Goal: Task Accomplishment & Management: Manage account settings

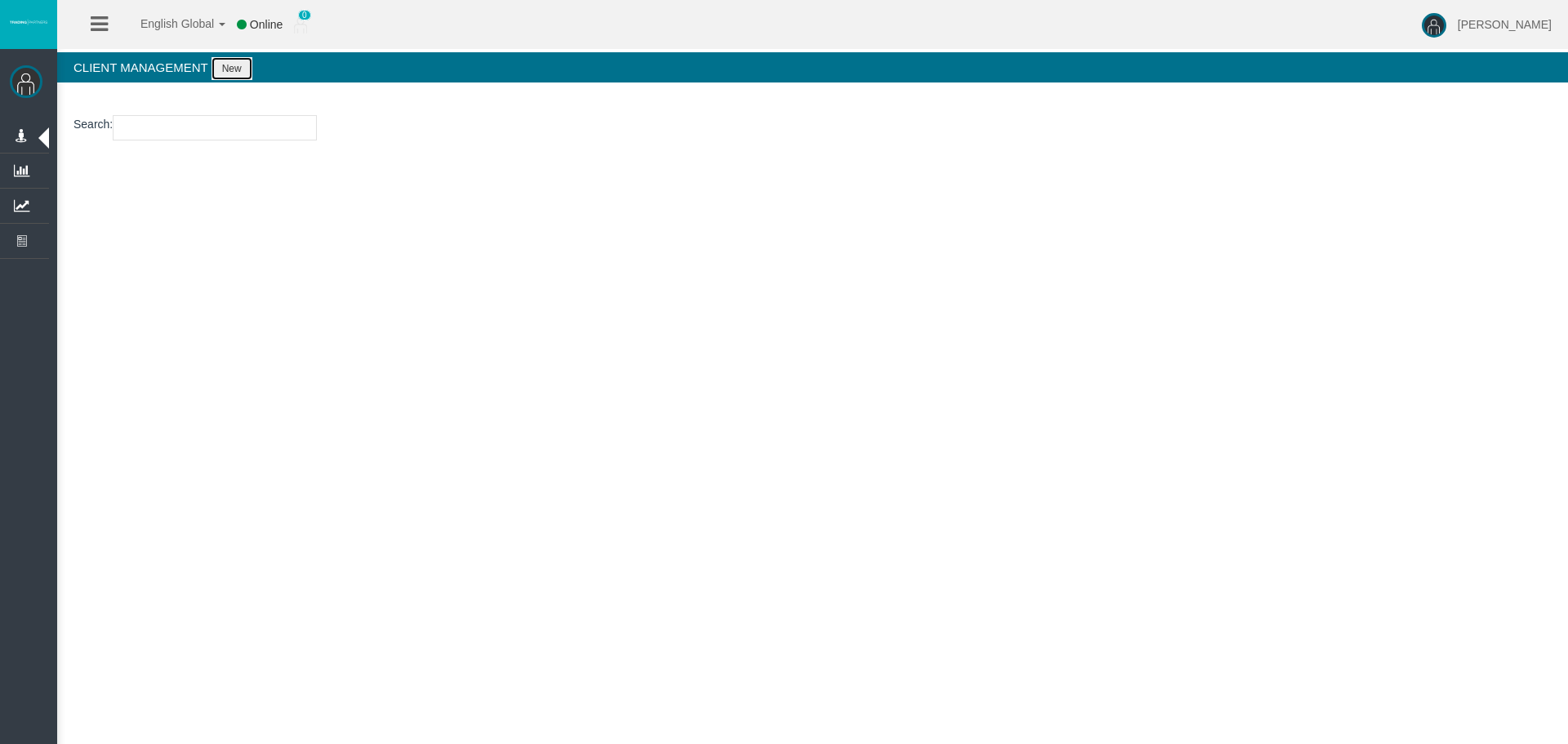
click at [234, 71] on button "New" at bounding box center [232, 68] width 41 height 23
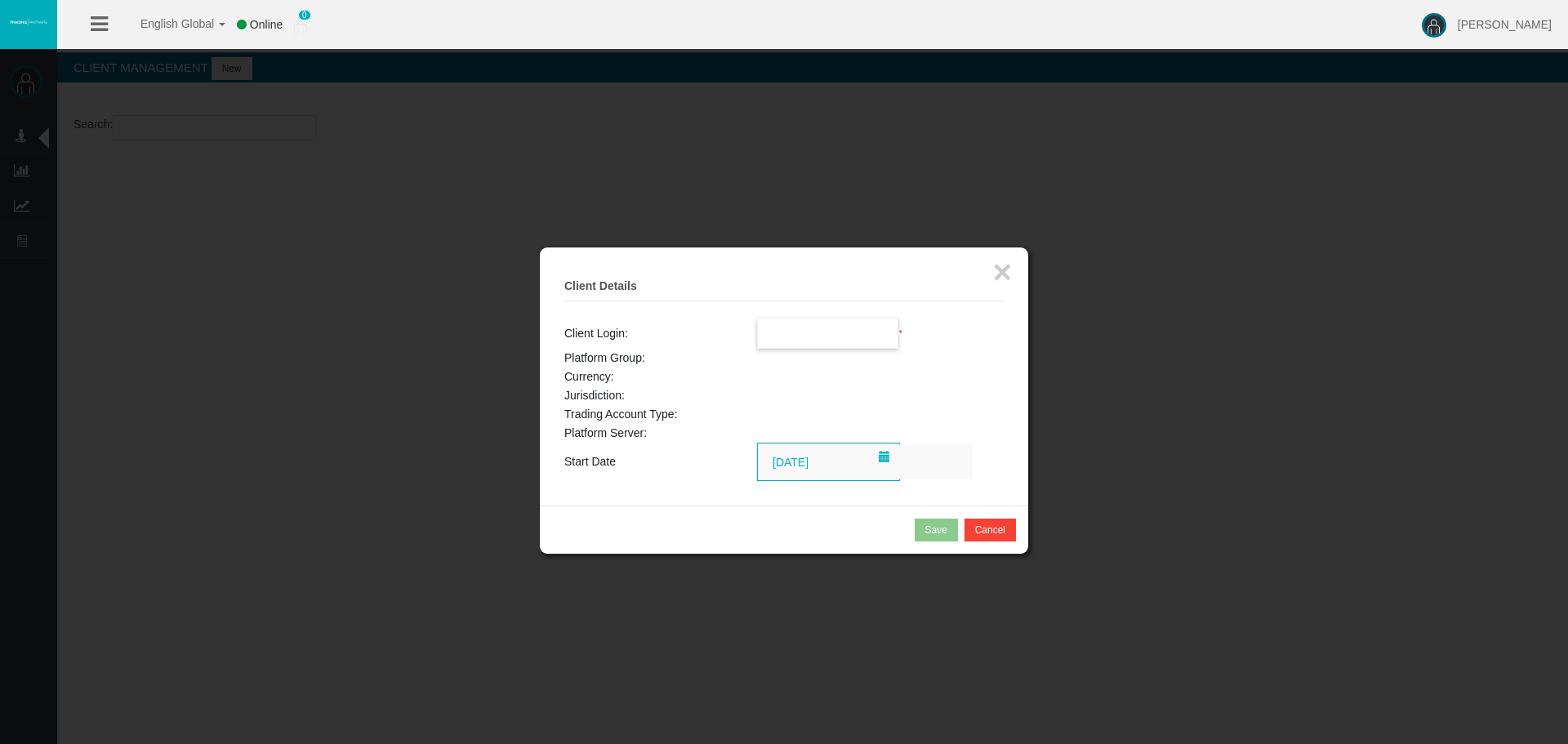
click at [794, 334] on input "text" at bounding box center [828, 333] width 141 height 29
paste input "11222276"
click at [835, 359] on li "11222276" at bounding box center [828, 363] width 141 height 26
type input "11222276"
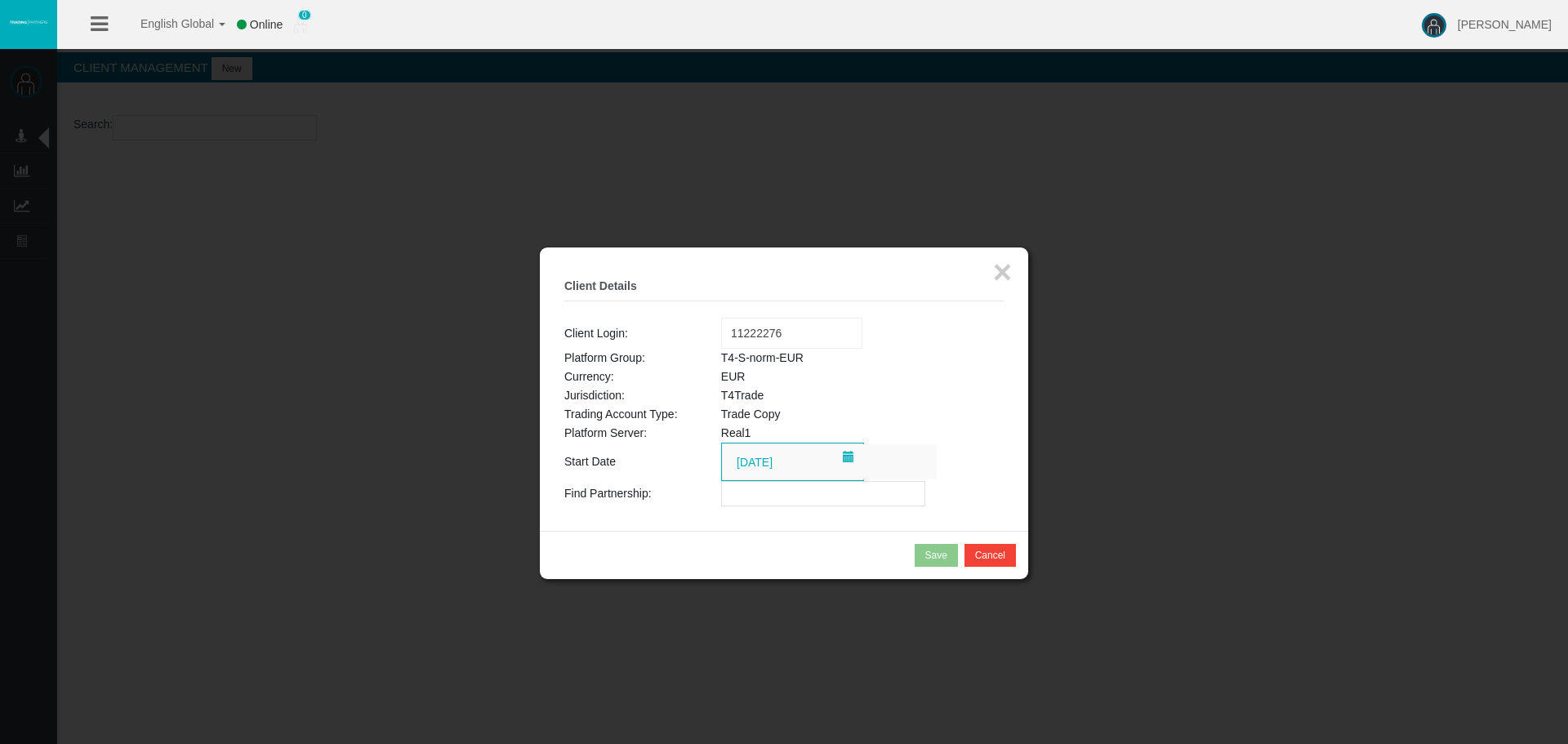
click at [774, 499] on input "text" at bounding box center [823, 493] width 204 height 26
paste input "IBlns41"
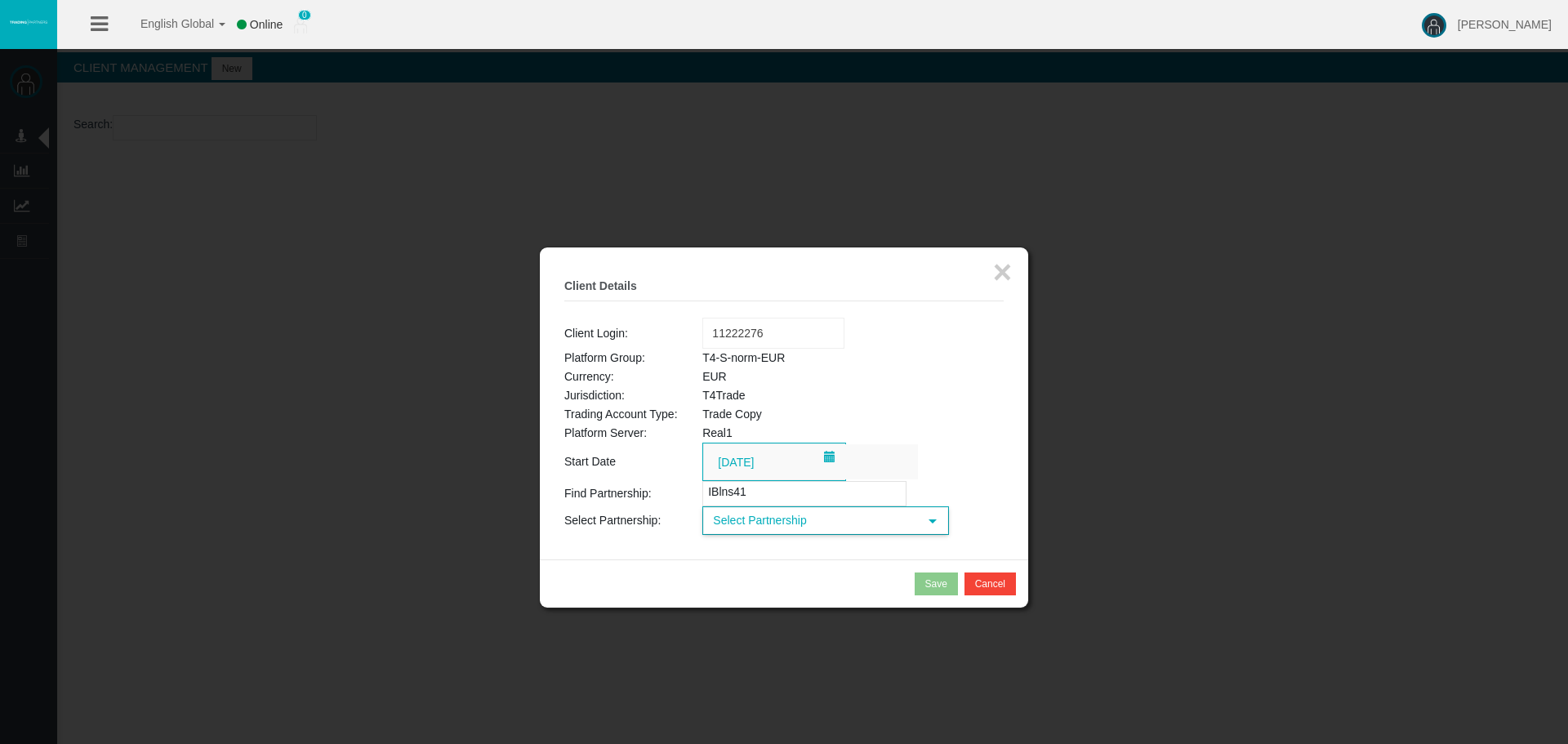
click at [770, 519] on span "Select Partnership" at bounding box center [810, 520] width 214 height 26
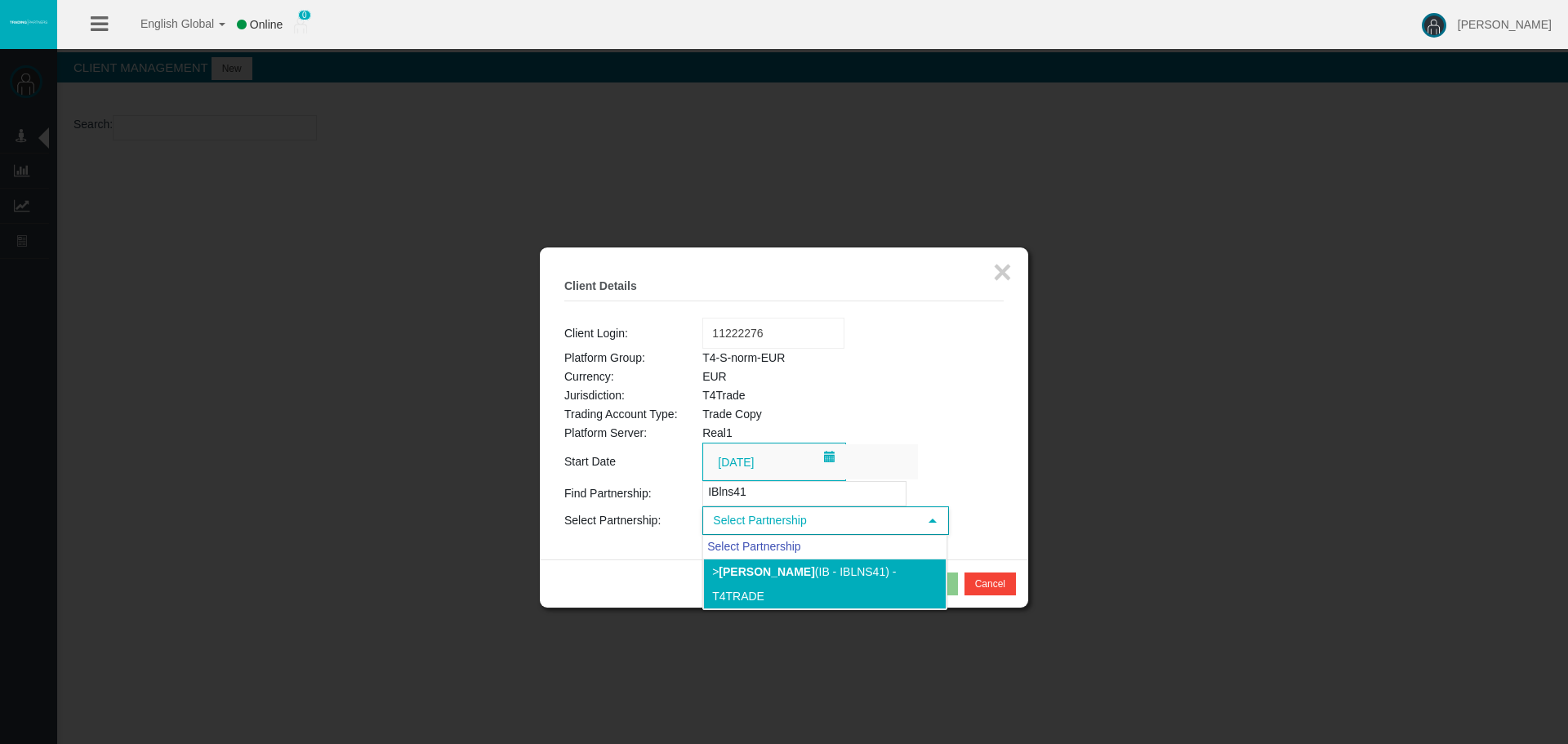
click at [837, 593] on li "> Cristian Fernandez Gomqez (IB - IBlns41) - T4Trade" at bounding box center [824, 584] width 243 height 51
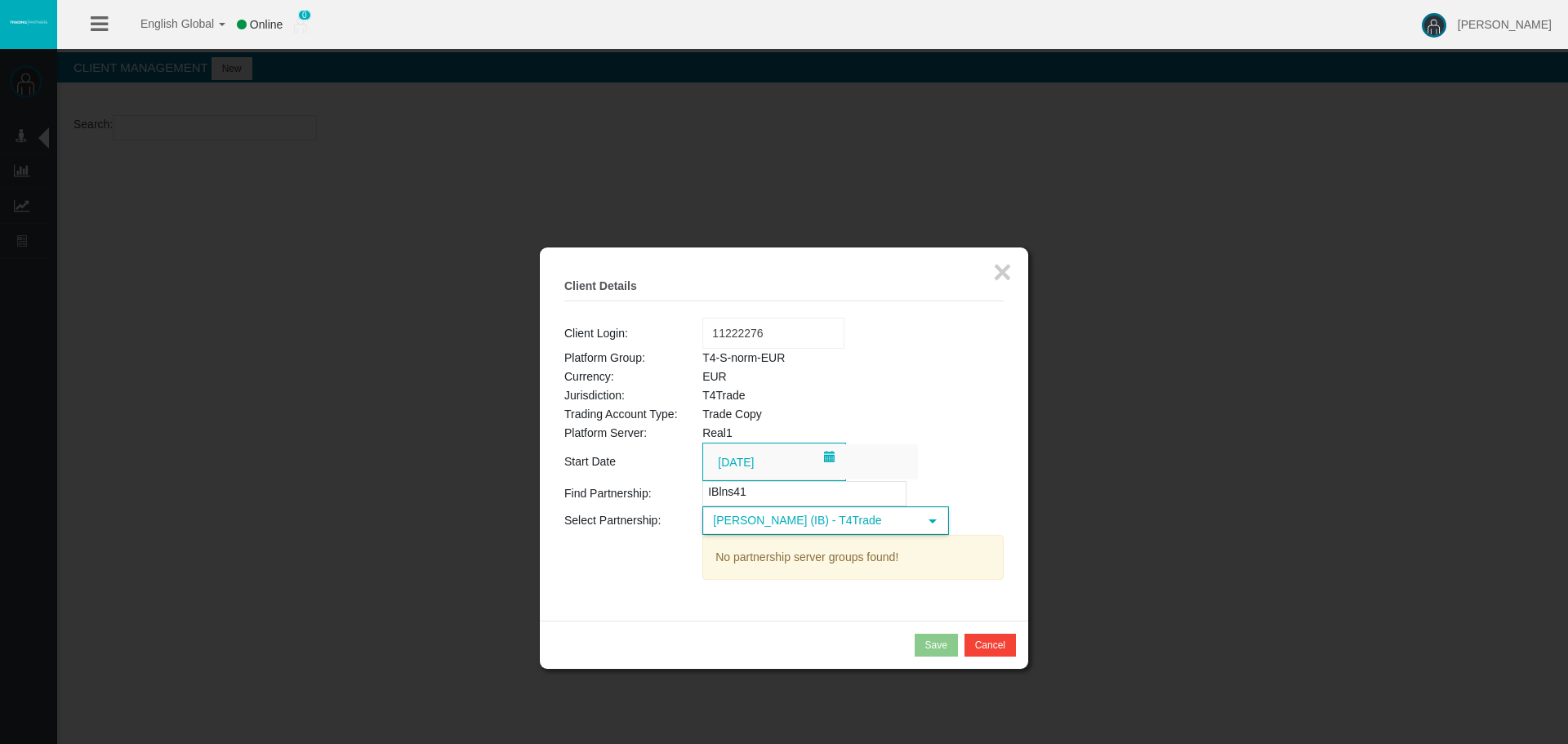
click at [889, 519] on span "Cristian Fernandez Gomqez (IB) - T4Trade" at bounding box center [810, 520] width 214 height 26
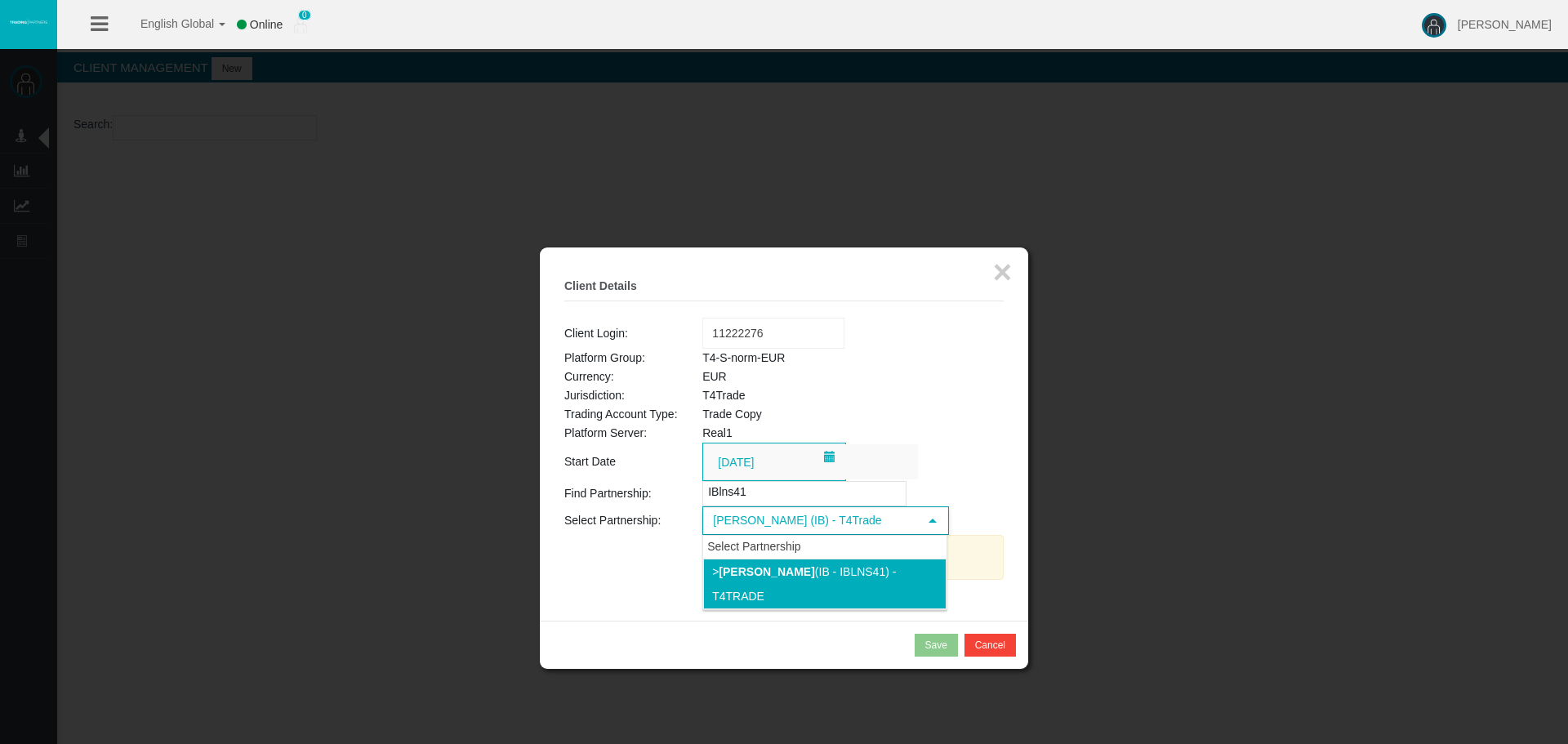
click at [814, 575] on b "[PERSON_NAME]" at bounding box center [766, 572] width 96 height 13
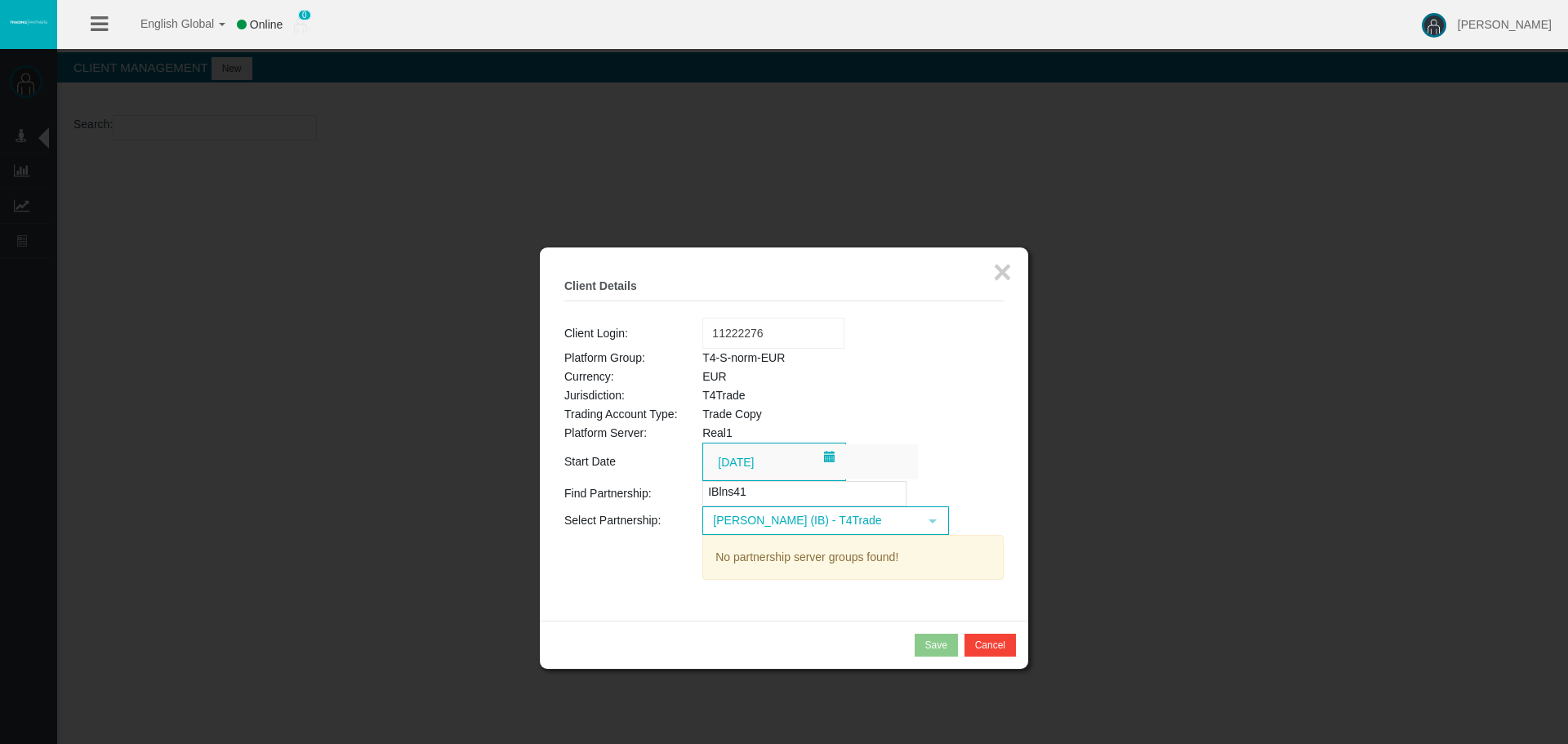
click at [770, 487] on input "IBlns41" at bounding box center [805, 493] width 204 height 26
drag, startPoint x: 770, startPoint y: 487, endPoint x: 665, endPoint y: 492, distance: 105.1
click at [665, 492] on tr "Find Partnership: IBlns41" at bounding box center [784, 493] width 440 height 26
click at [924, 527] on span "select" at bounding box center [932, 520] width 29 height 26
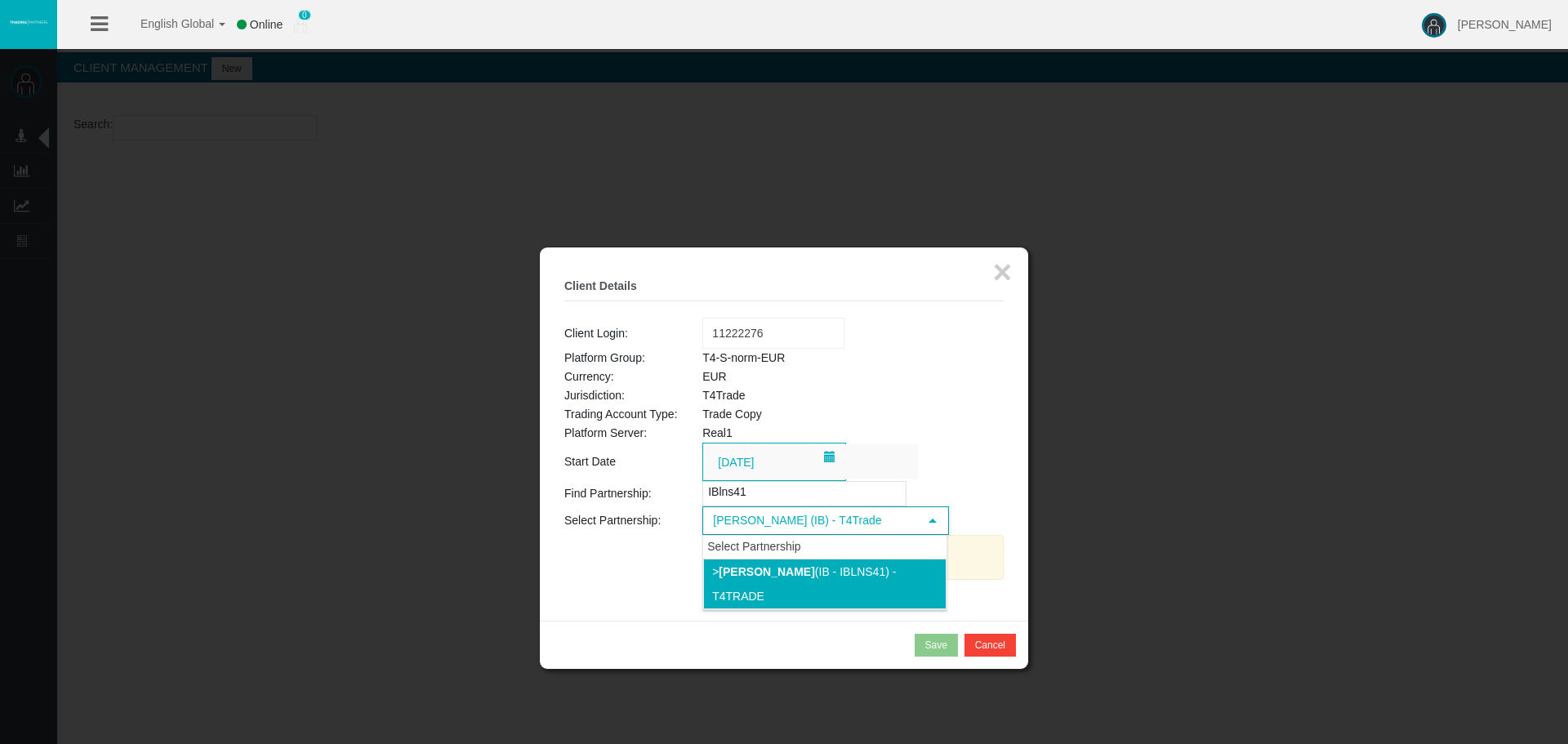
click at [814, 565] on b "[PERSON_NAME]" at bounding box center [766, 572] width 96 height 13
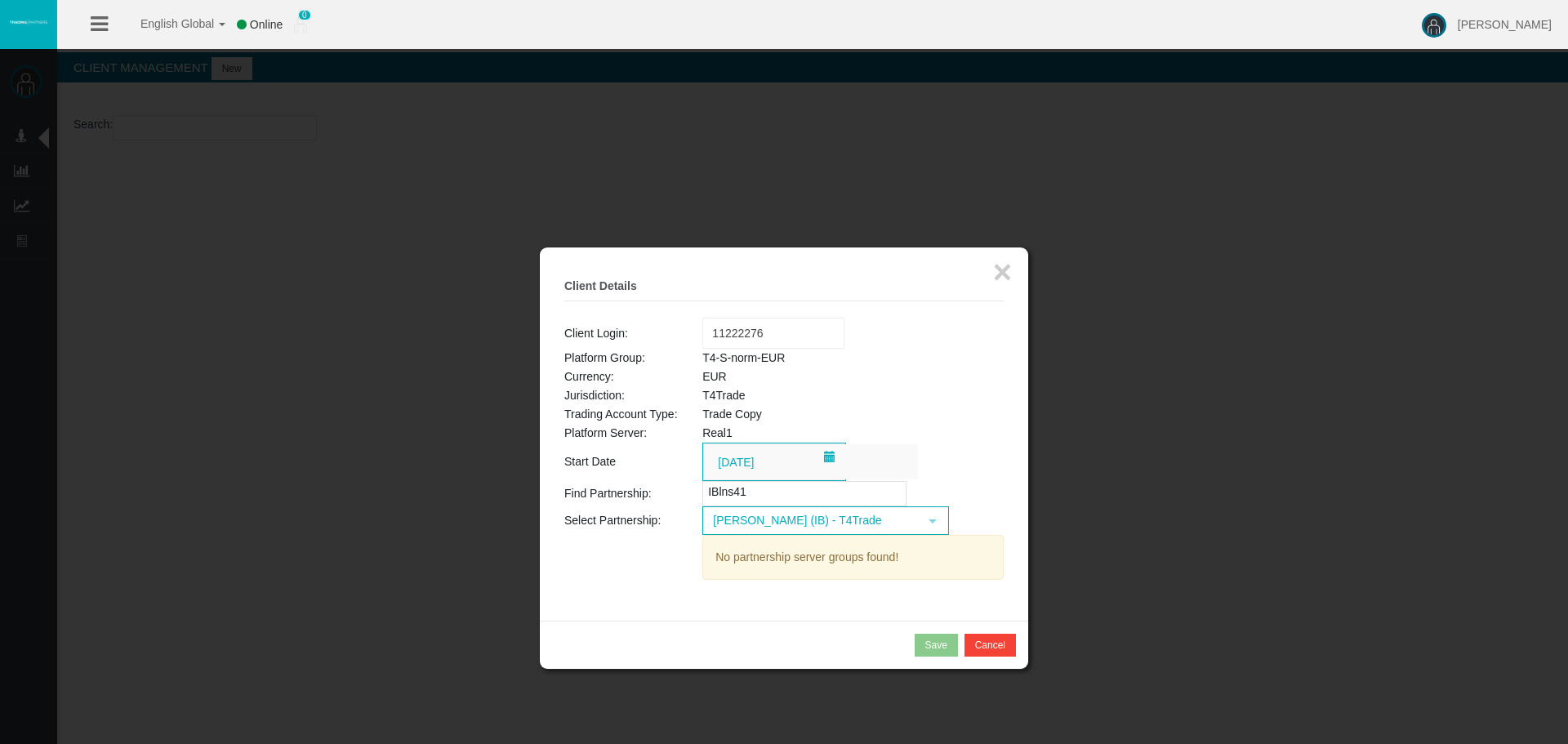
click at [875, 553] on div "No partnership server groups found!" at bounding box center [853, 557] width 302 height 44
click at [867, 522] on span "Cristian Fernandez Gomqez (IB) - T4Trade" at bounding box center [810, 520] width 214 height 26
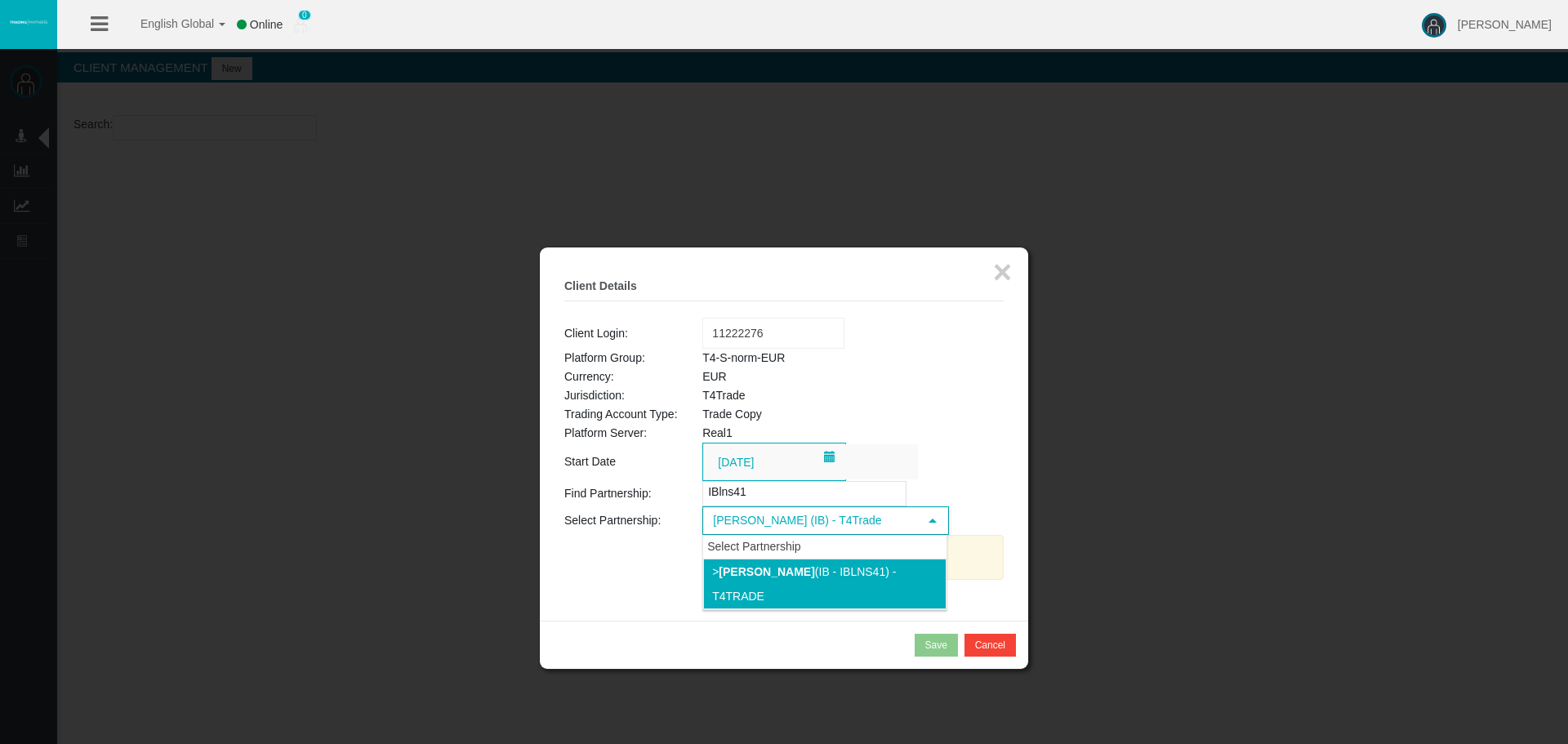
click at [788, 498] on input "IBlns41" at bounding box center [805, 493] width 204 height 26
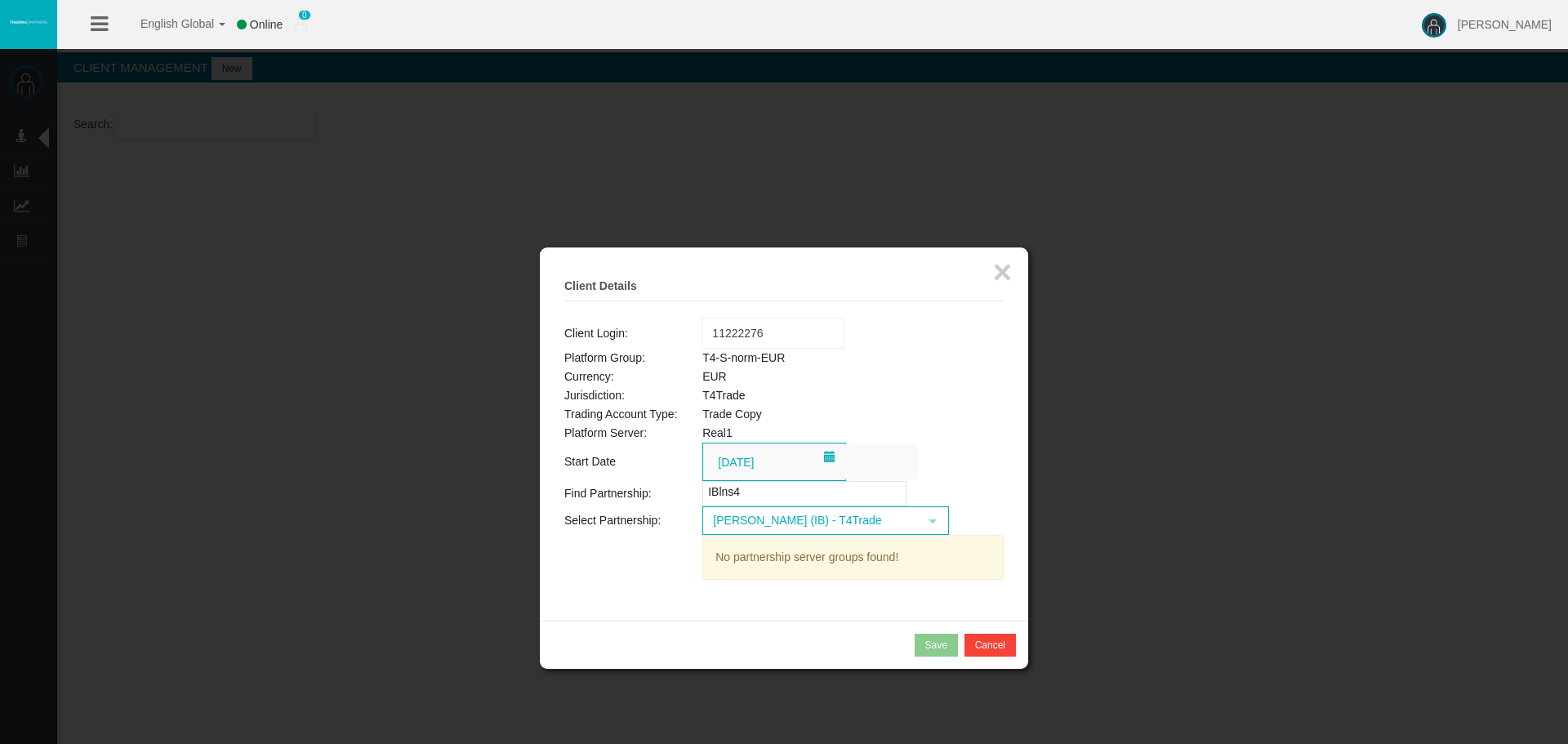
type input "IBlns41"
drag, startPoint x: 639, startPoint y: 490, endPoint x: 601, endPoint y: 492, distance: 38.1
click at [601, 492] on tr "Find Partnership: IBlns41" at bounding box center [784, 493] width 440 height 26
paste input "IBlns41"
type input "IBlns41"
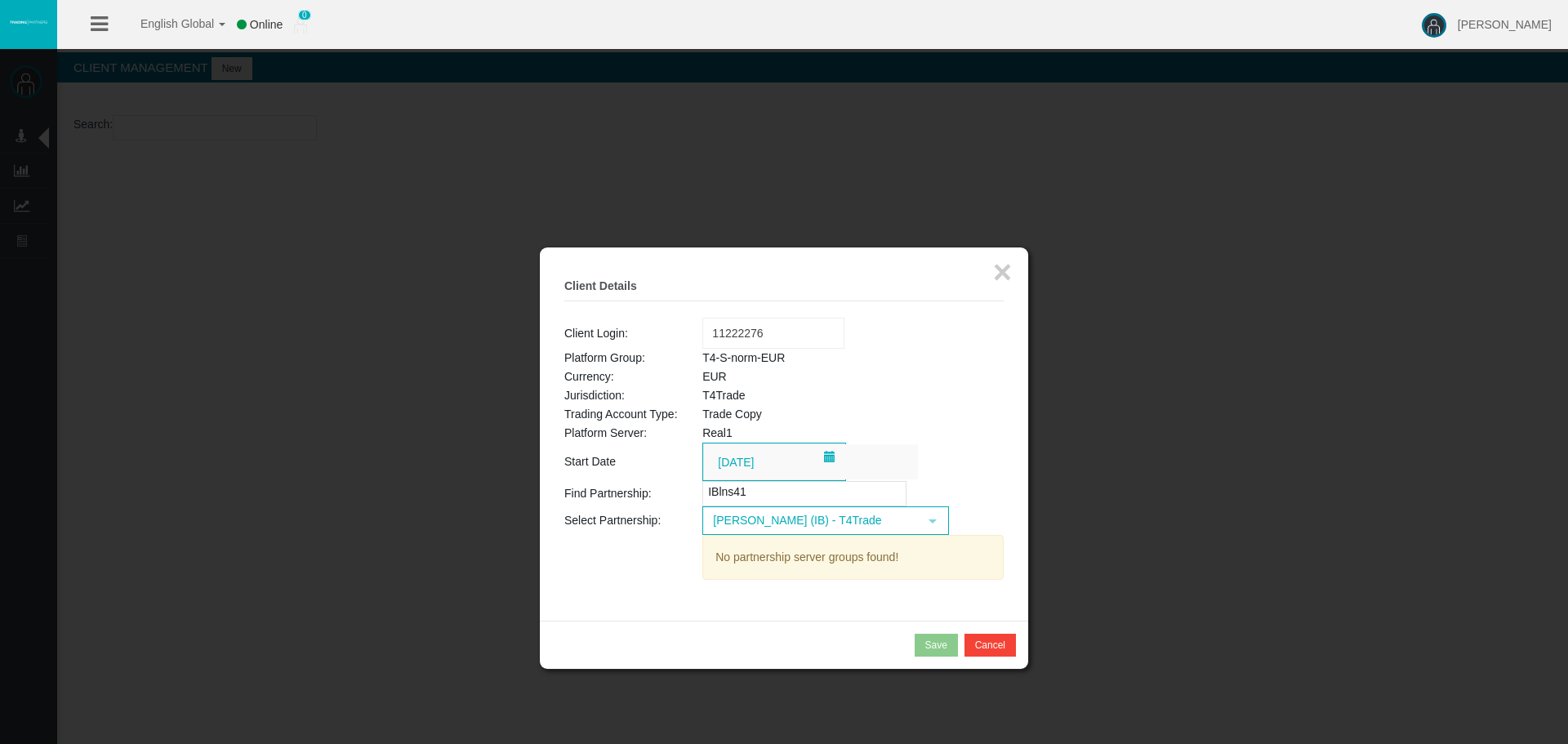
drag, startPoint x: 706, startPoint y: 498, endPoint x: 670, endPoint y: 498, distance: 36.0
click at [670, 498] on tr "Find Partnership: IBlns41" at bounding box center [784, 493] width 440 height 26
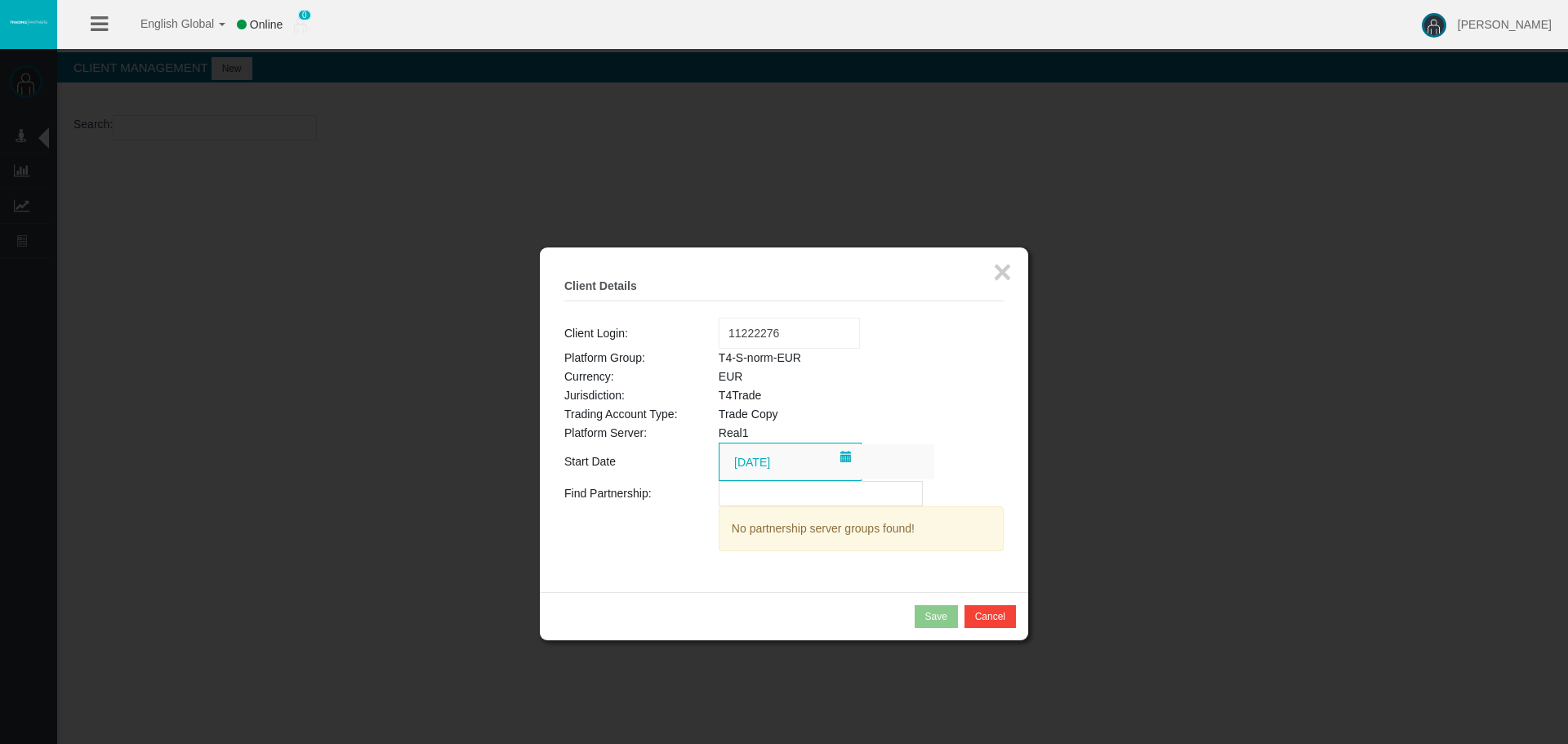
paste input "IBlns41"
type input "IBlns41"
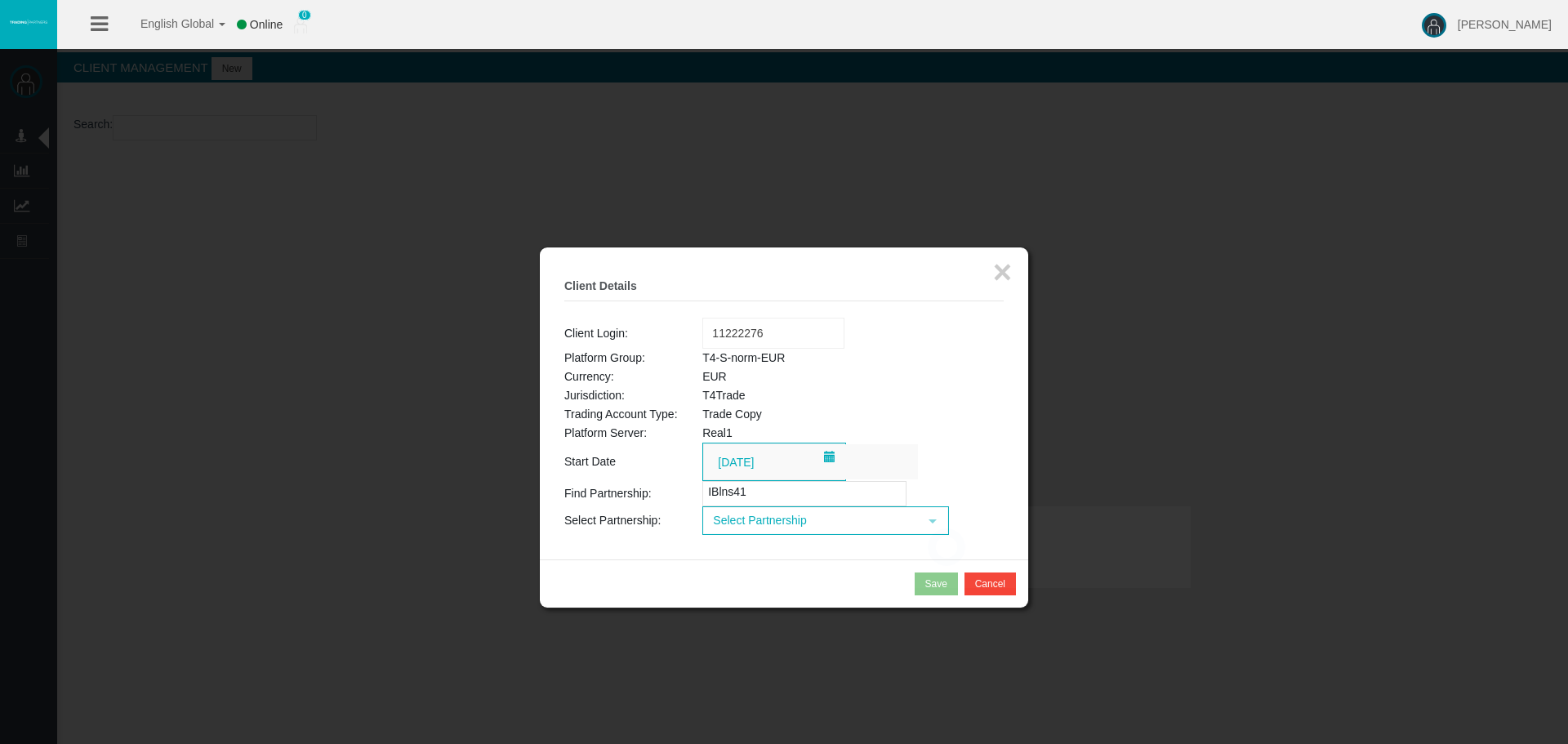
click at [828, 535] on td "Loading... Select Partnership select" at bounding box center [853, 520] width 302 height 28
click at [827, 532] on span "Select Partnership" at bounding box center [810, 520] width 214 height 26
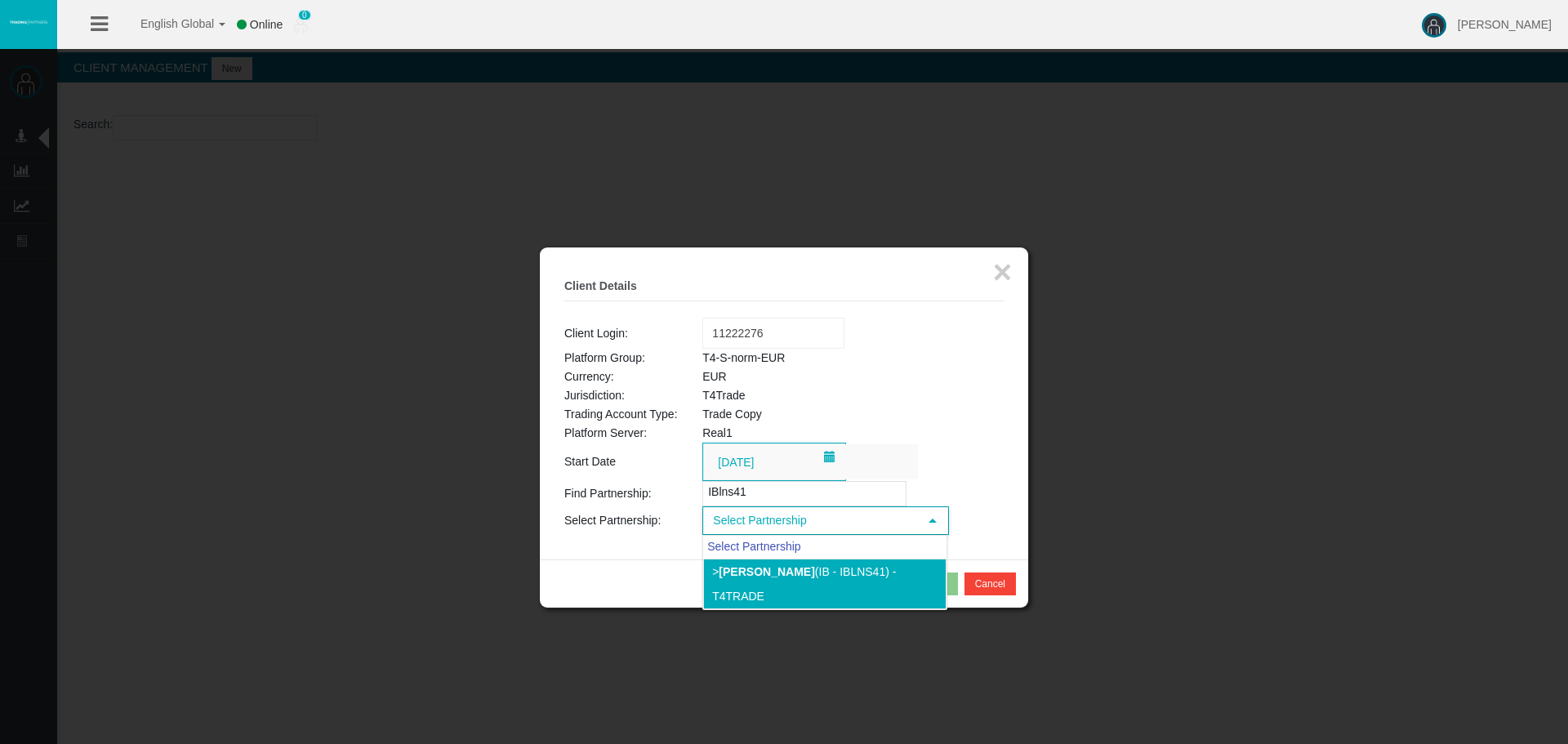
click at [814, 571] on b "[PERSON_NAME]" at bounding box center [766, 572] width 96 height 13
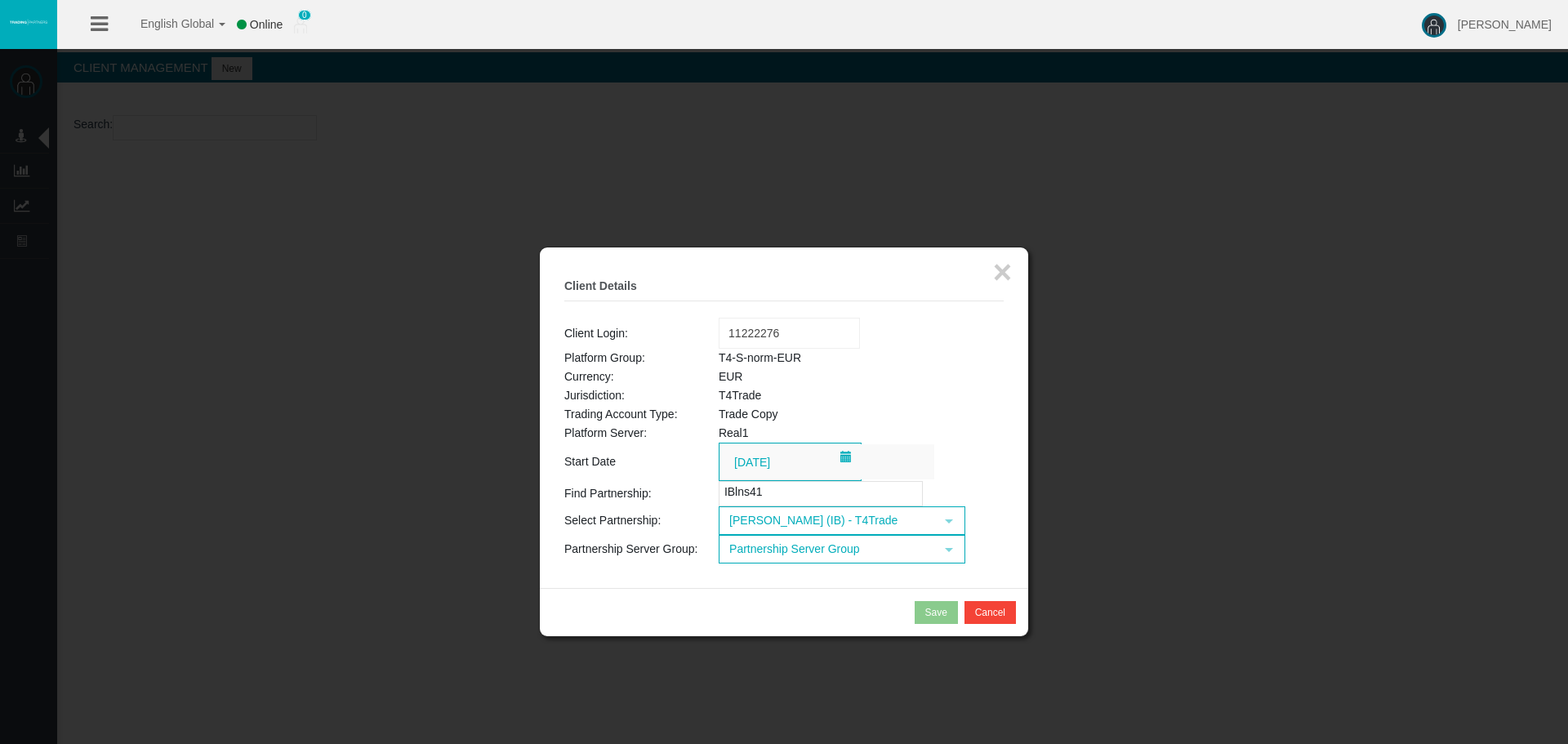
click at [823, 555] on td "Loading... Partnership Server Group select" at bounding box center [861, 549] width 285 height 28
click at [827, 553] on span "Partnership Server Group" at bounding box center [828, 548] width 214 height 26
click at [828, 594] on li "T4-S-norm-EUR (EUR)" at bounding box center [841, 599] width 243 height 26
click at [926, 609] on div "Save" at bounding box center [935, 613] width 22 height 15
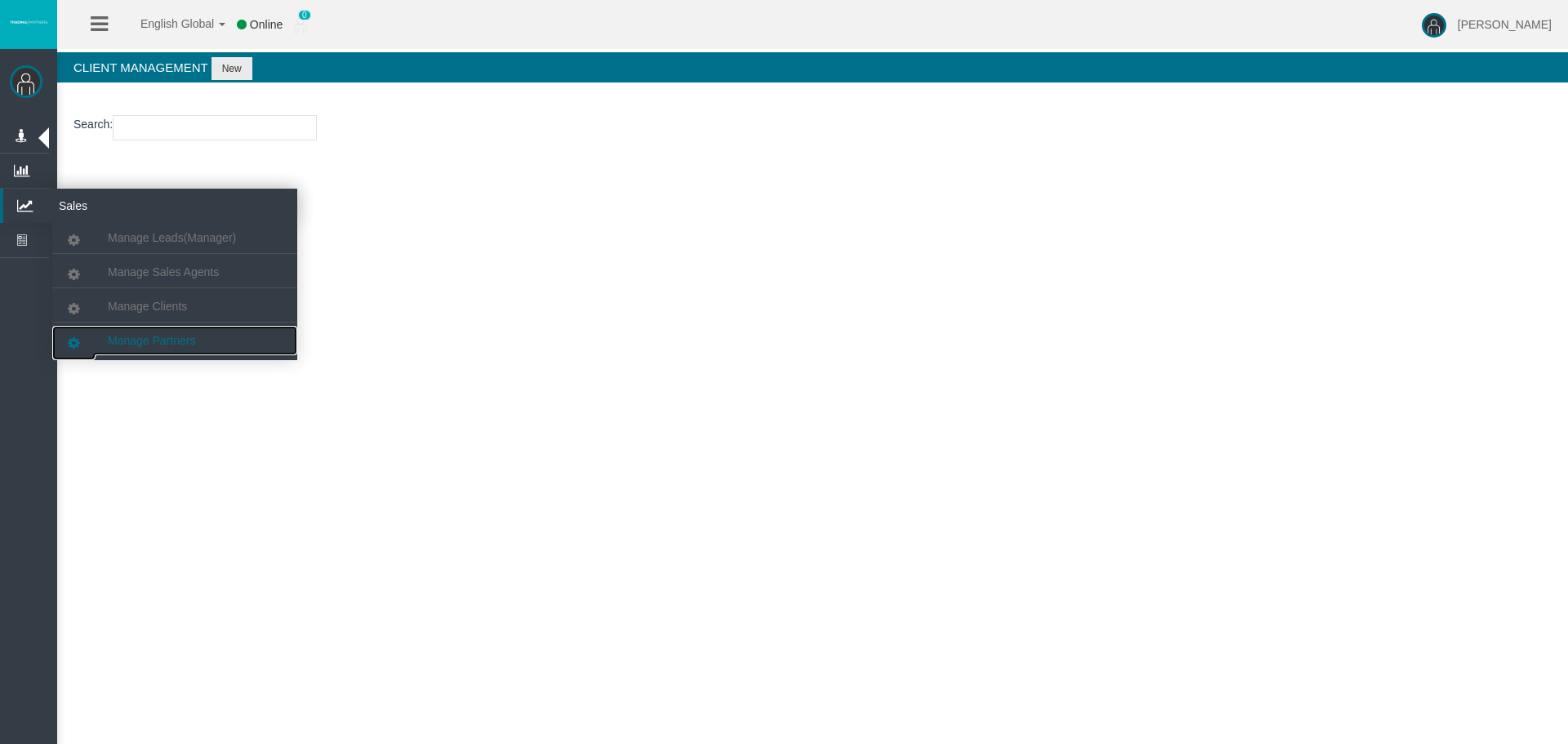
click at [161, 337] on span "Manage Partners" at bounding box center [151, 340] width 87 height 13
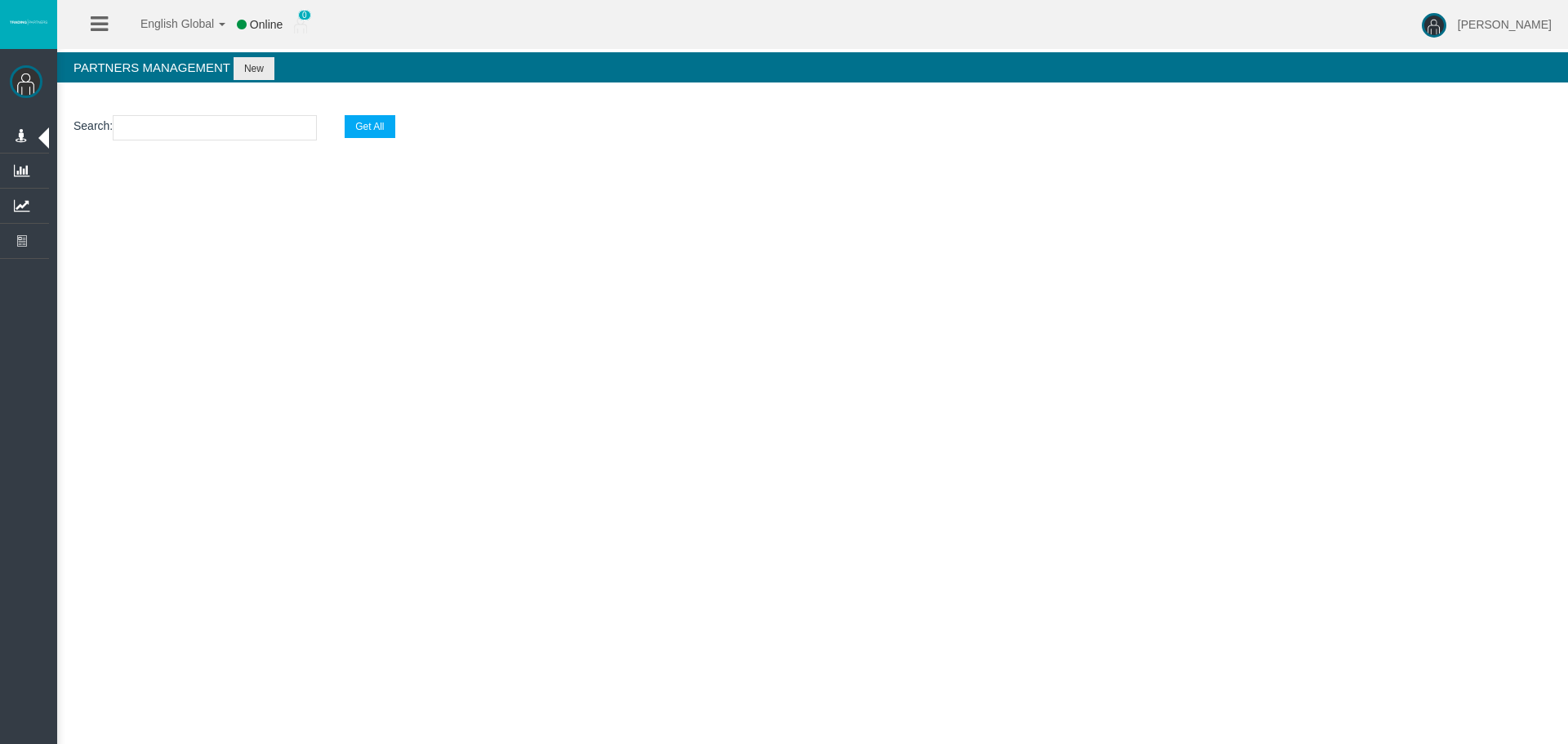
click at [235, 134] on input "text" at bounding box center [215, 128] width 204 height 26
paste input "IBlns41"
type input "IBlns41"
select select "25"
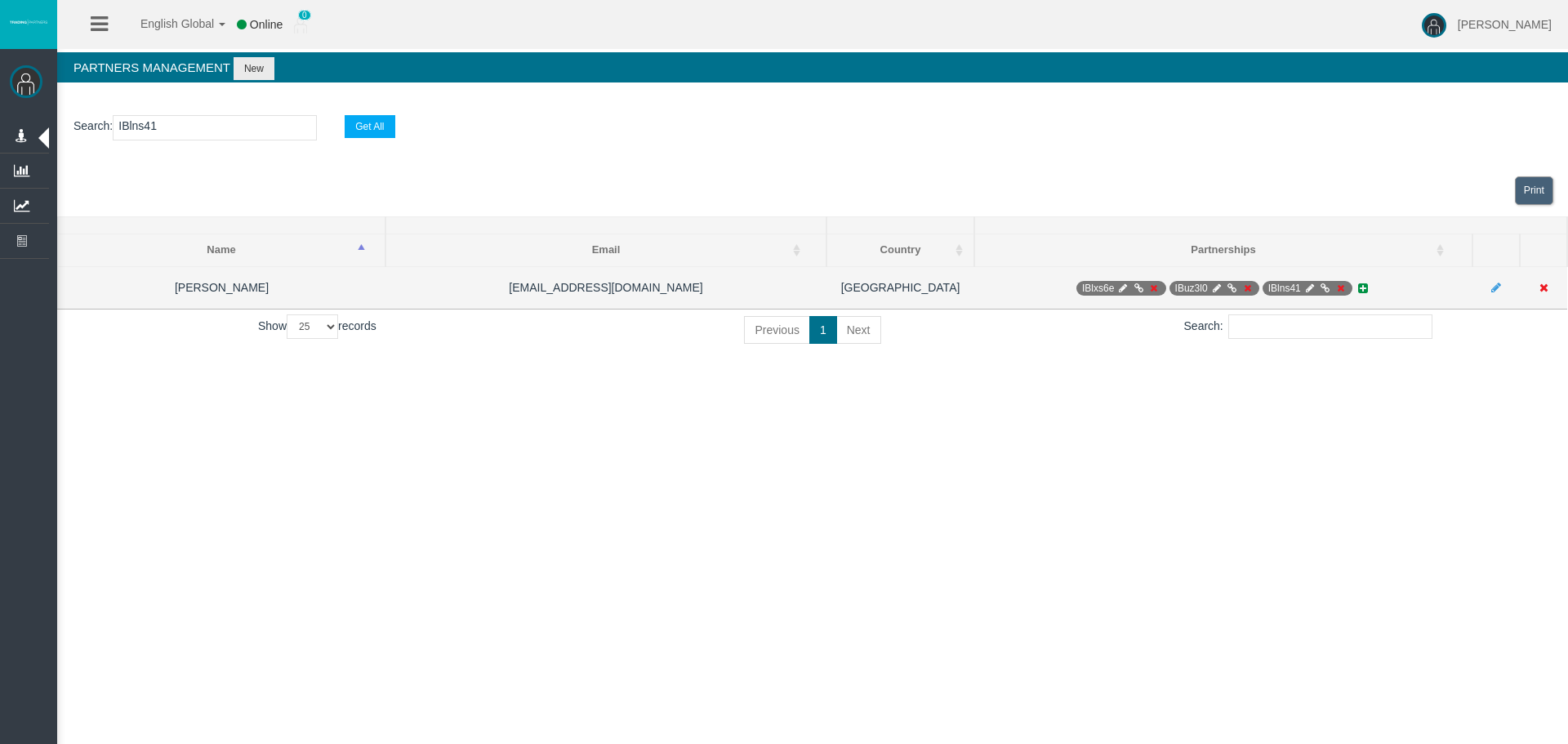
type input "IBlns41"
click at [1306, 288] on icon at bounding box center [1309, 288] width 12 height 9
select select "0"
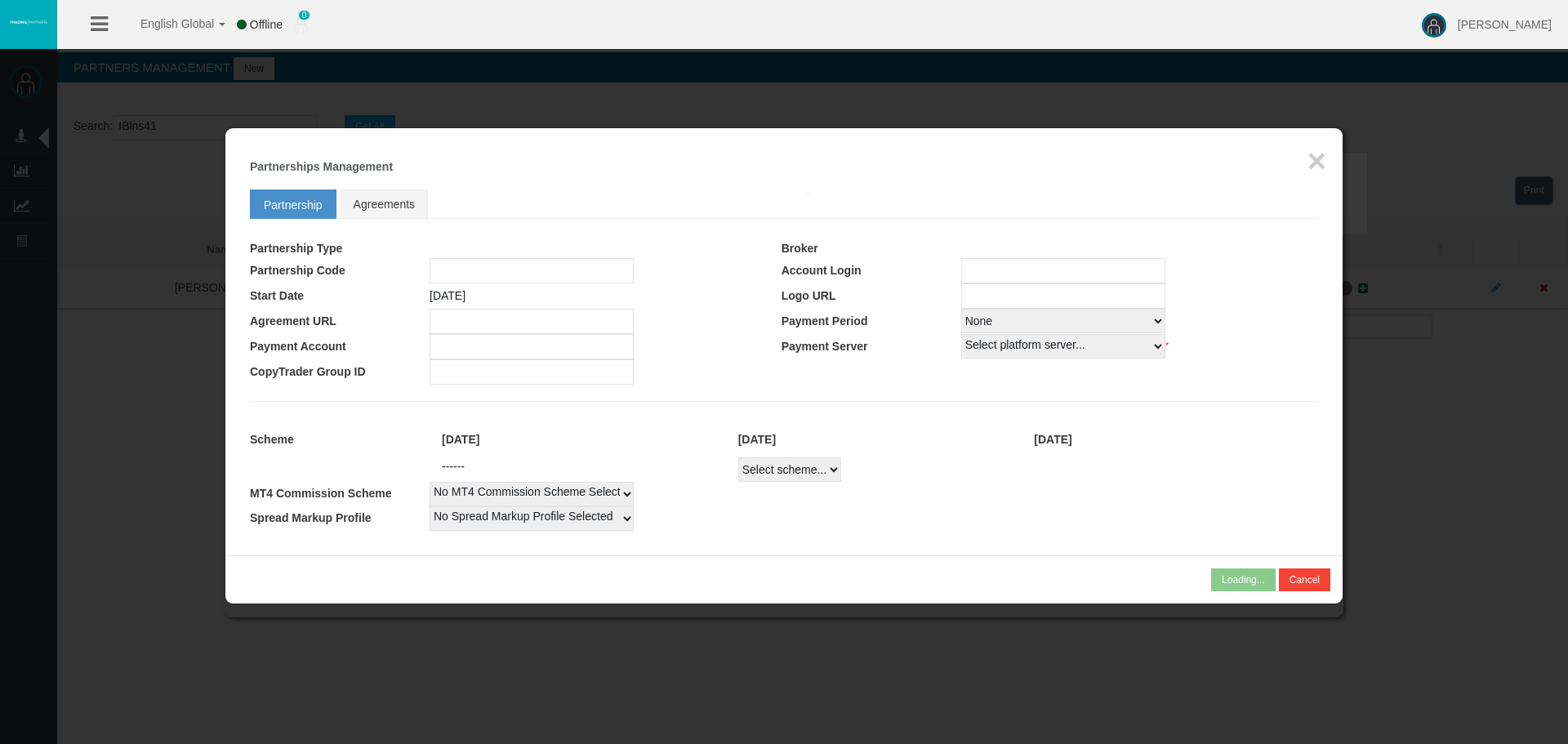
type input "IBlns41"
type input "19267178"
select select
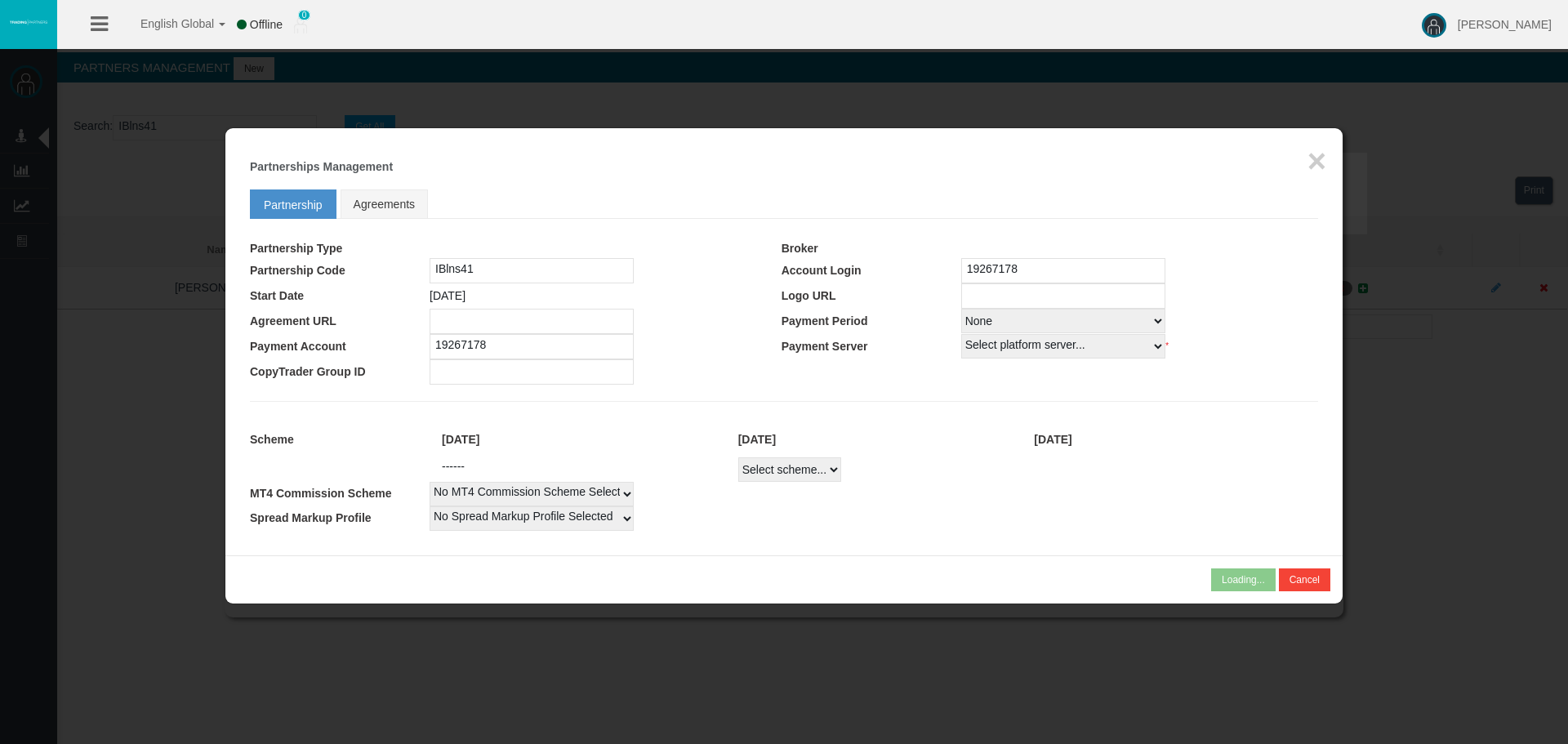
select select
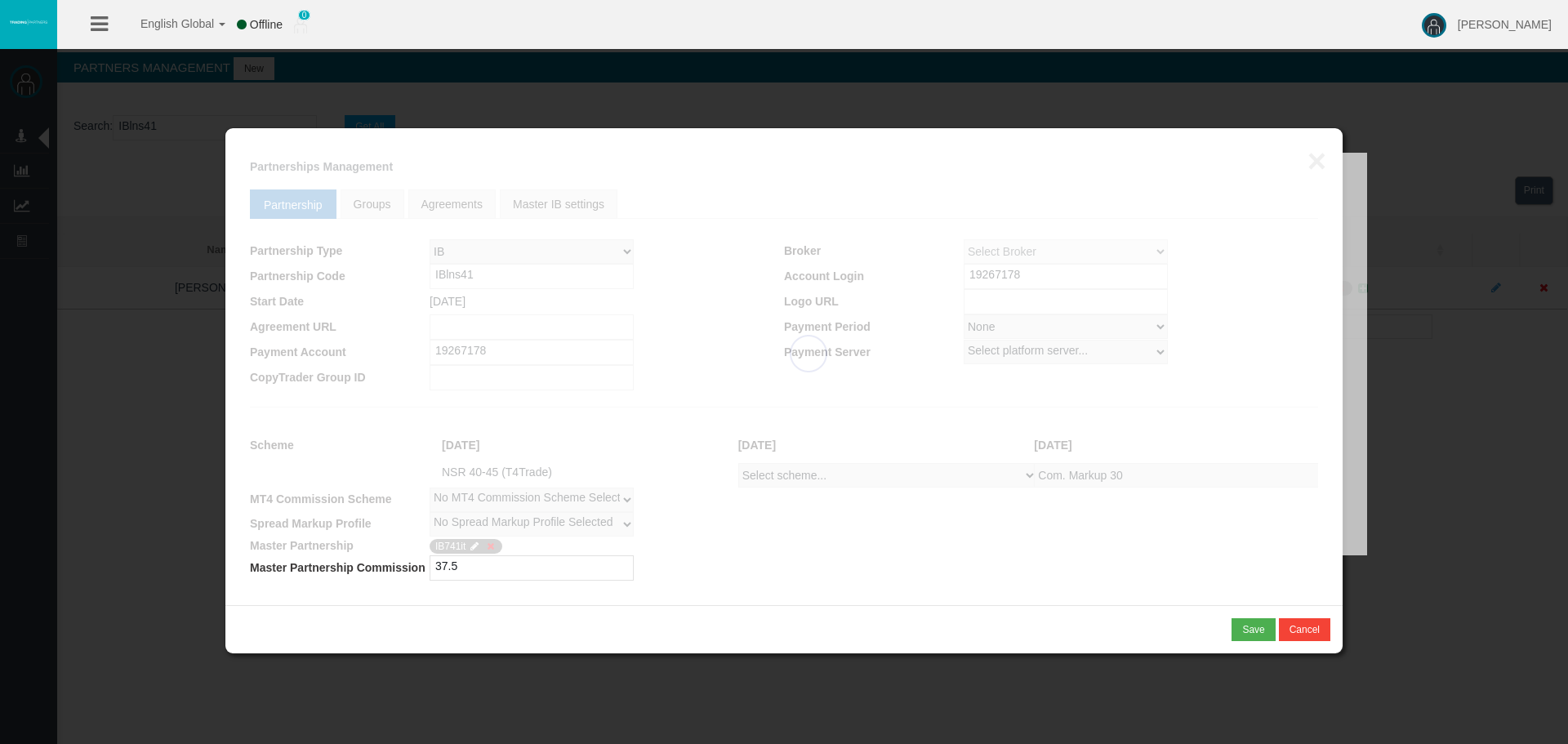
select select
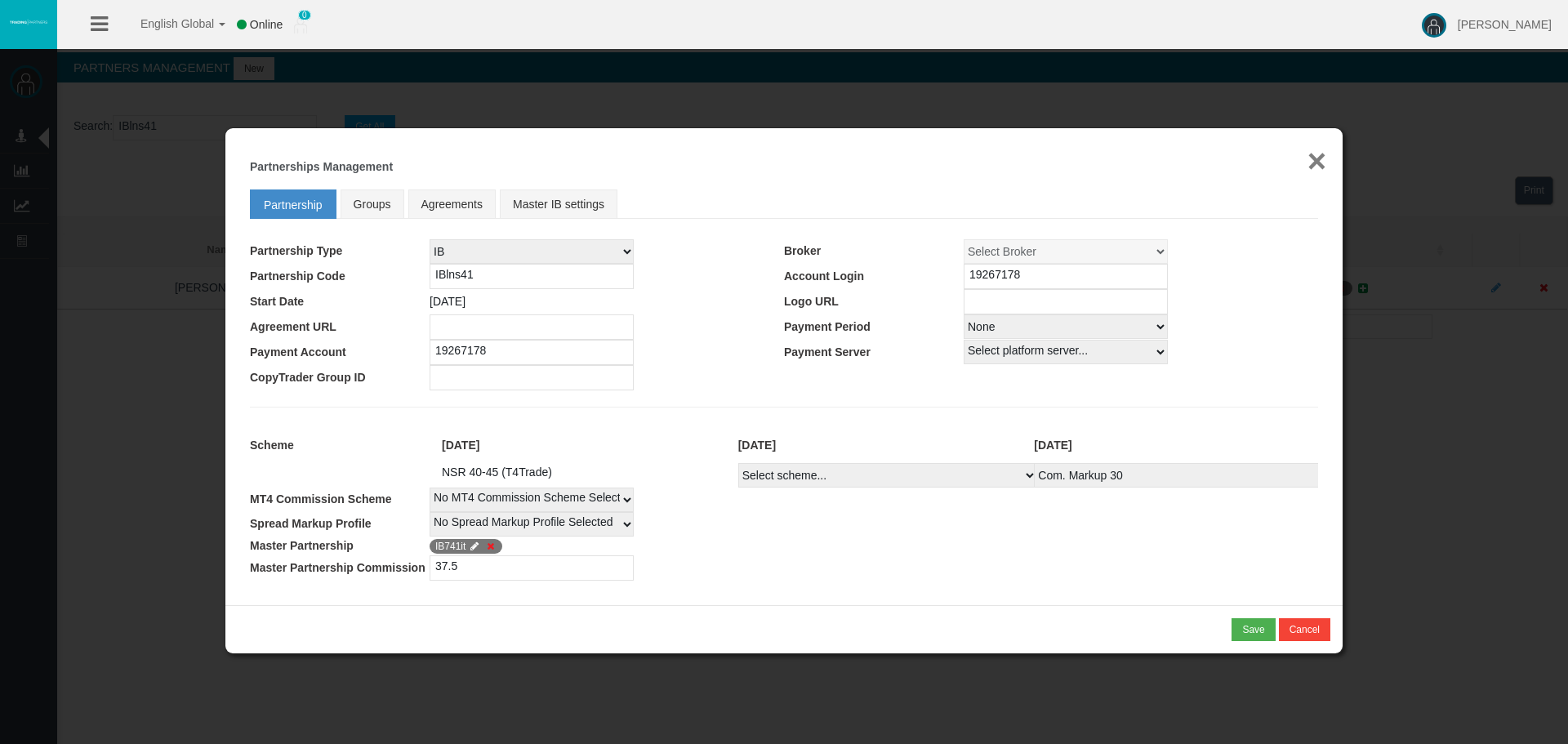
click at [1312, 161] on button "×" at bounding box center [1316, 161] width 19 height 33
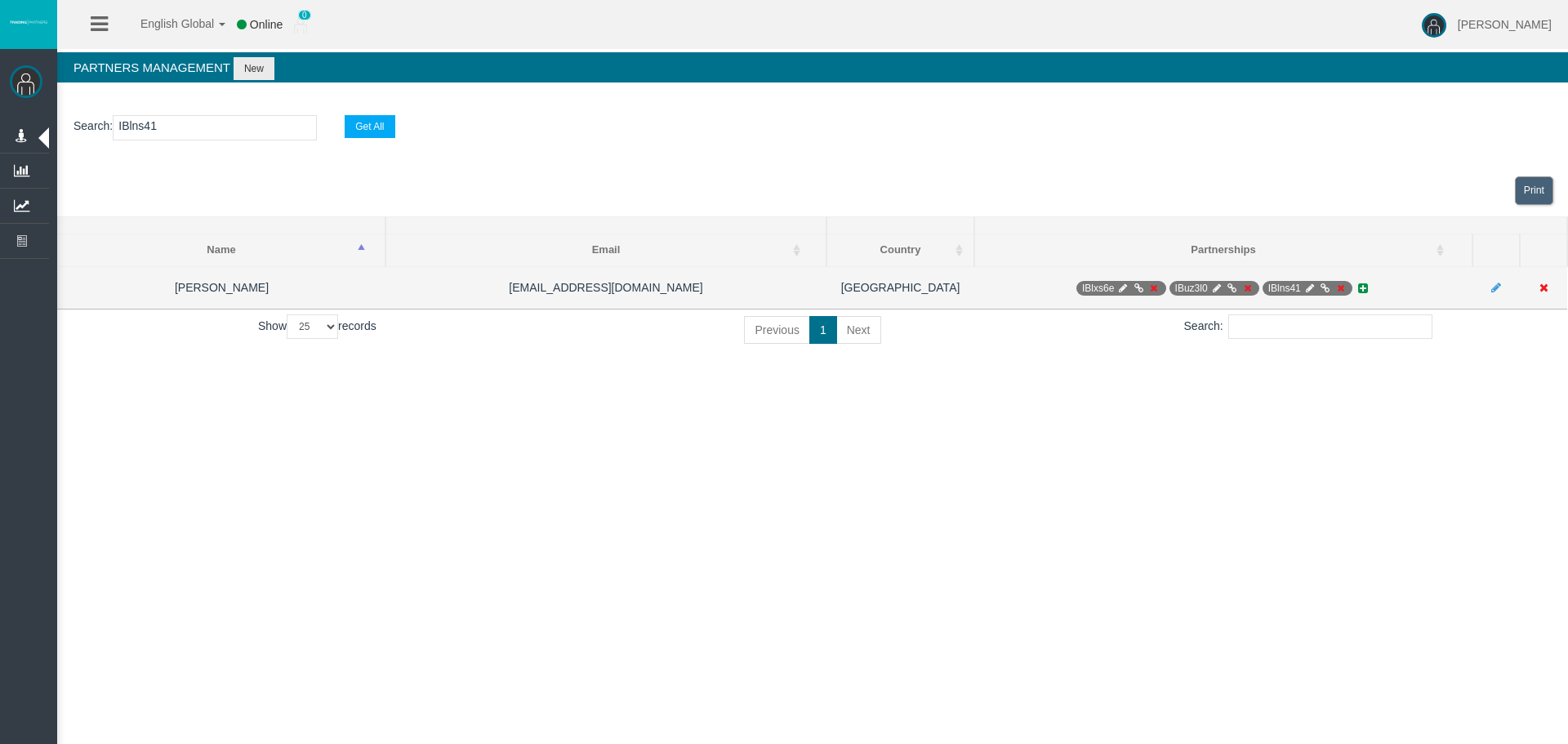
click at [1310, 285] on icon at bounding box center [1309, 288] width 12 height 9
select select "0"
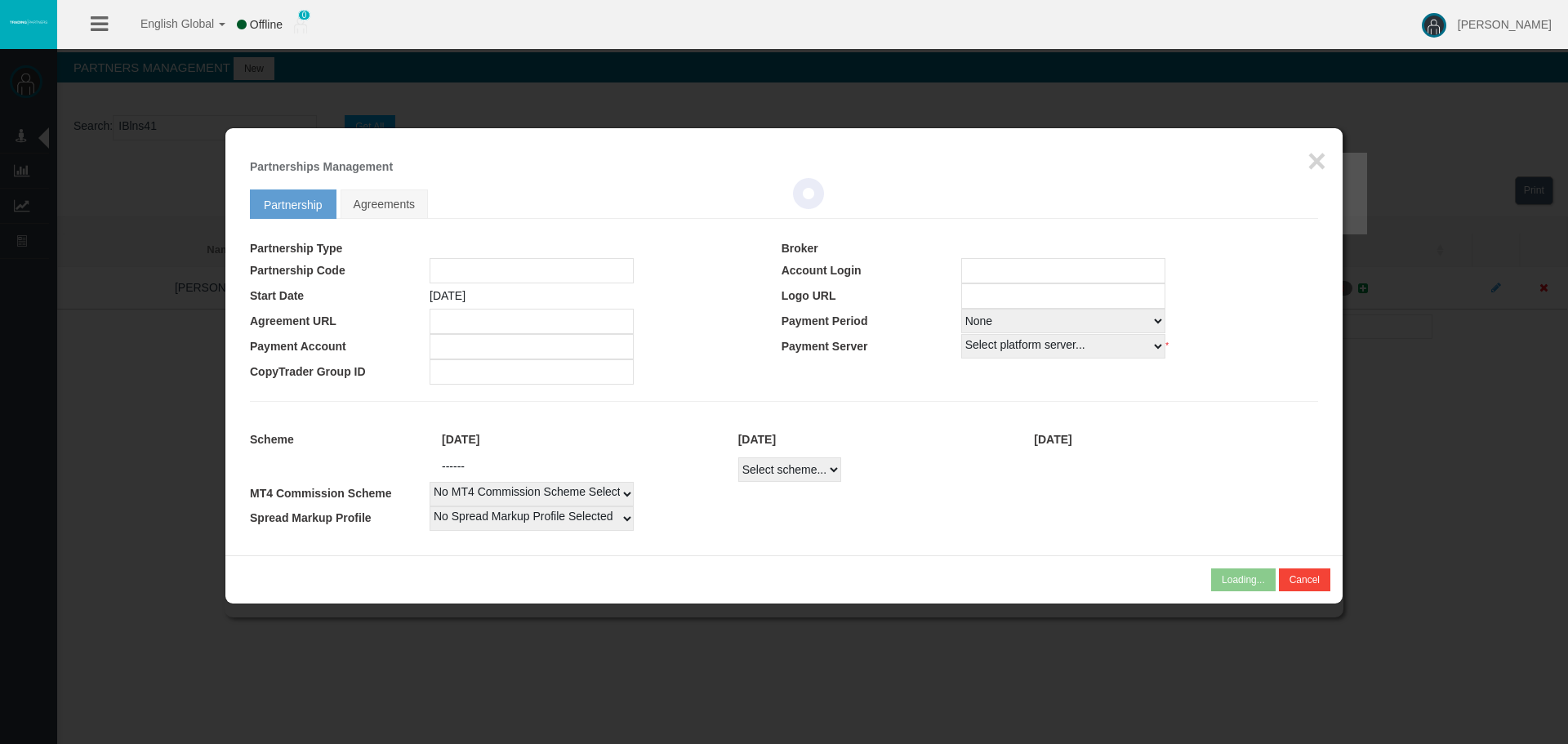
type input "IBlns41"
type input "19267178"
select select
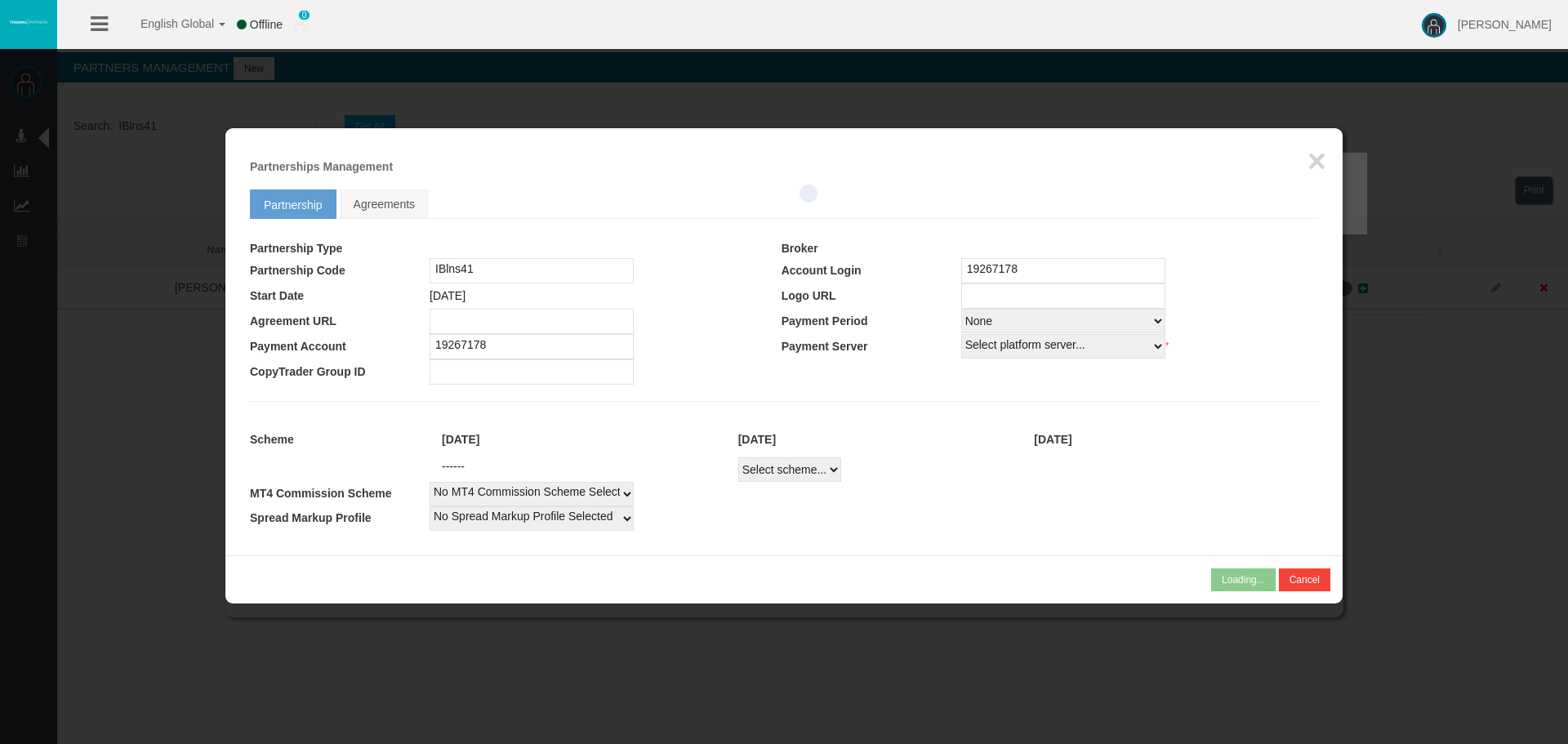
select select
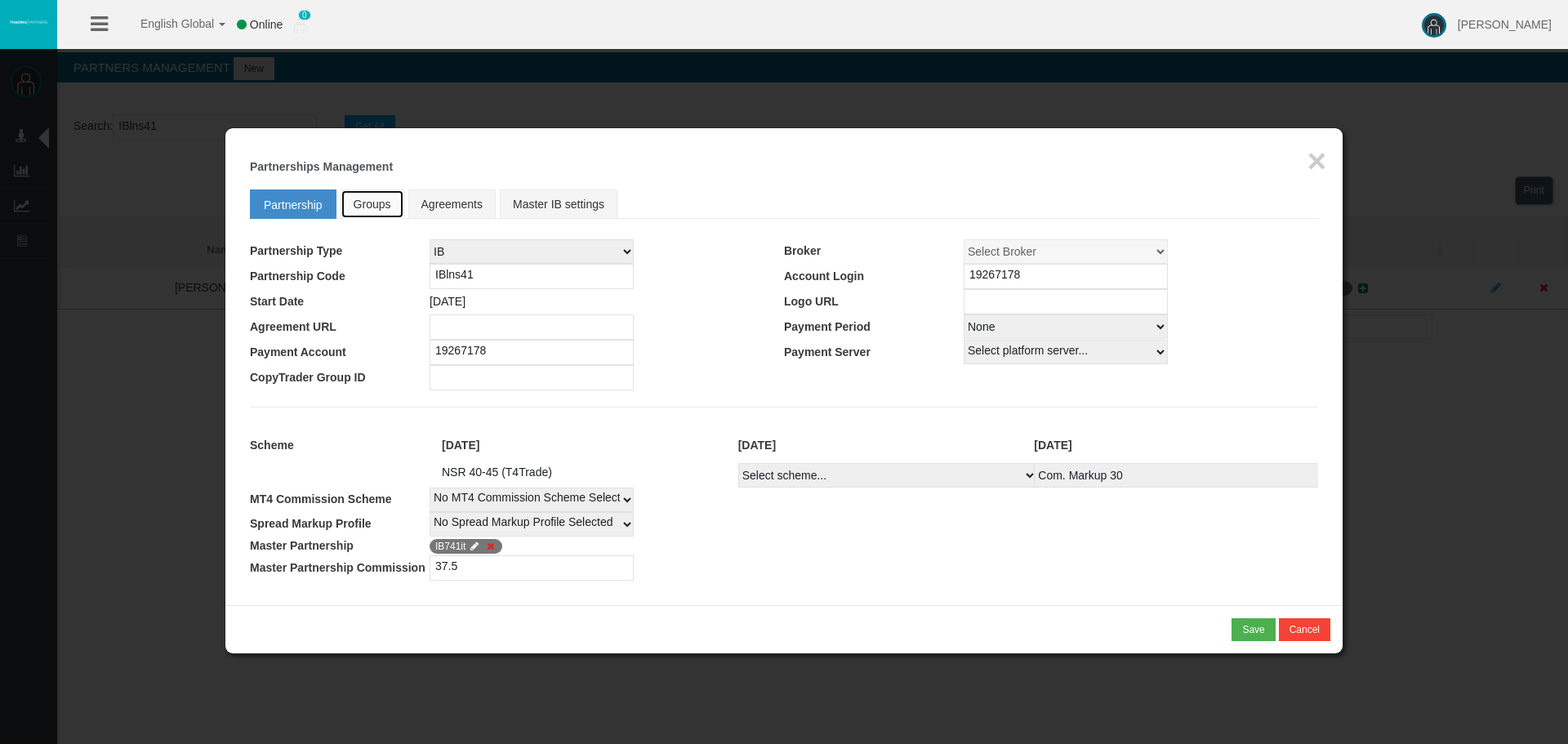
drag, startPoint x: 380, startPoint y: 199, endPoint x: 391, endPoint y: 199, distance: 11.0
click at [380, 199] on span "Groups" at bounding box center [373, 204] width 38 height 13
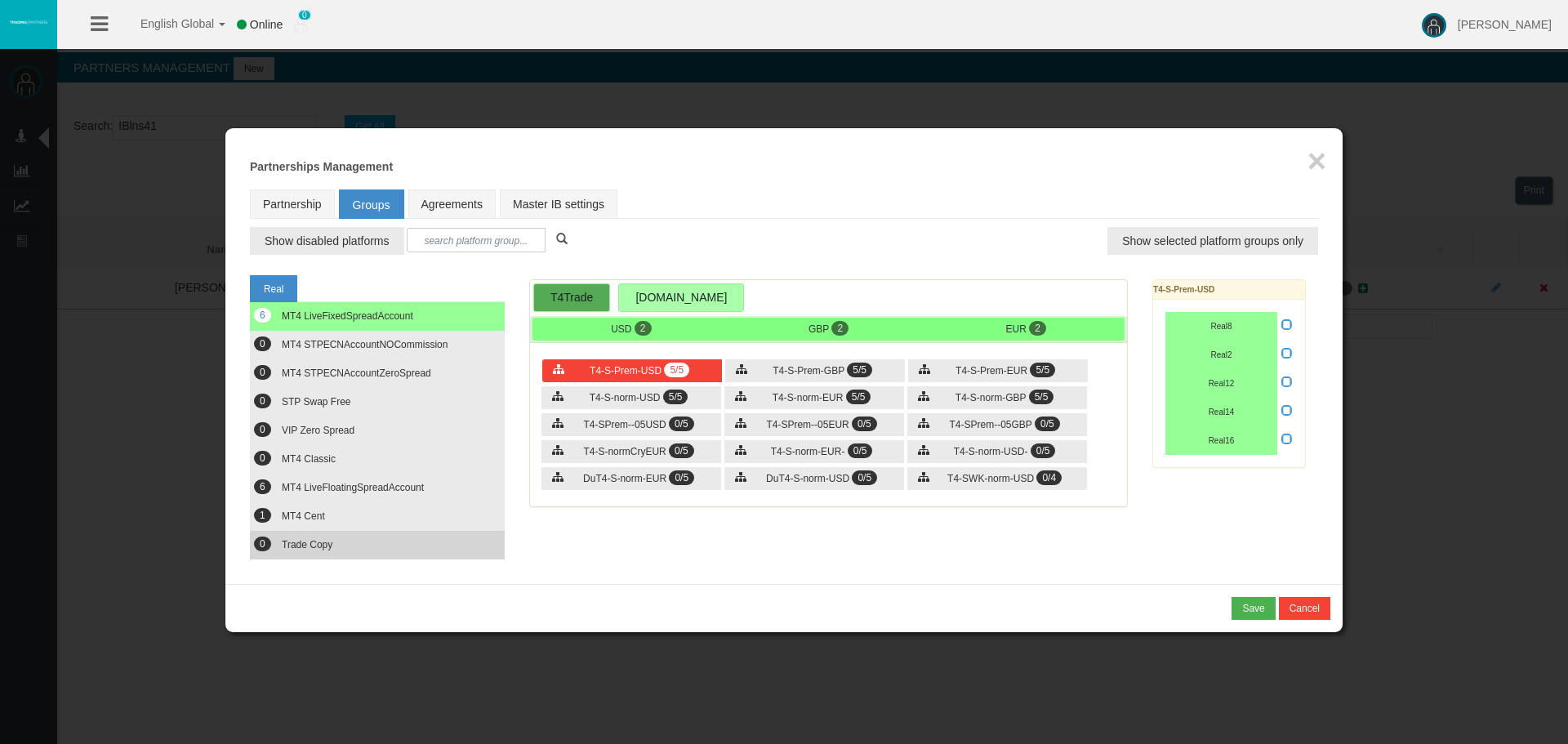
click at [426, 550] on button "0 Trade Copy" at bounding box center [376, 545] width 254 height 28
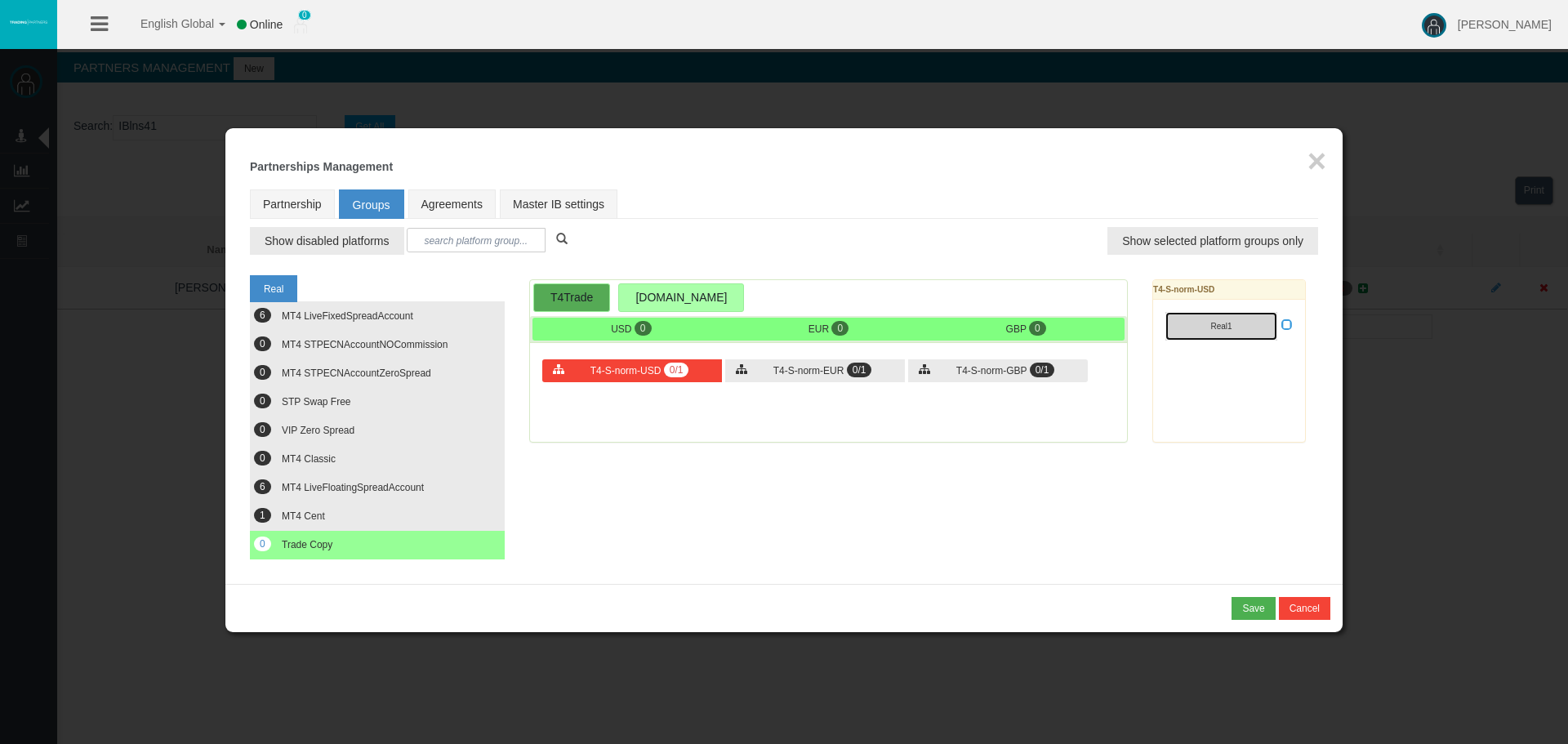
click at [1246, 320] on button "Real1" at bounding box center [1221, 326] width 112 height 28
click at [1289, 323] on icon at bounding box center [1287, 324] width 11 height 11
click at [0, 0] on input "checkbox" at bounding box center [0, 0] width 0 height 0
drag, startPoint x: 806, startPoint y: 372, endPoint x: 1117, endPoint y: 376, distance: 311.0
click at [807, 372] on span "T4-S-norm-EUR" at bounding box center [809, 371] width 71 height 11
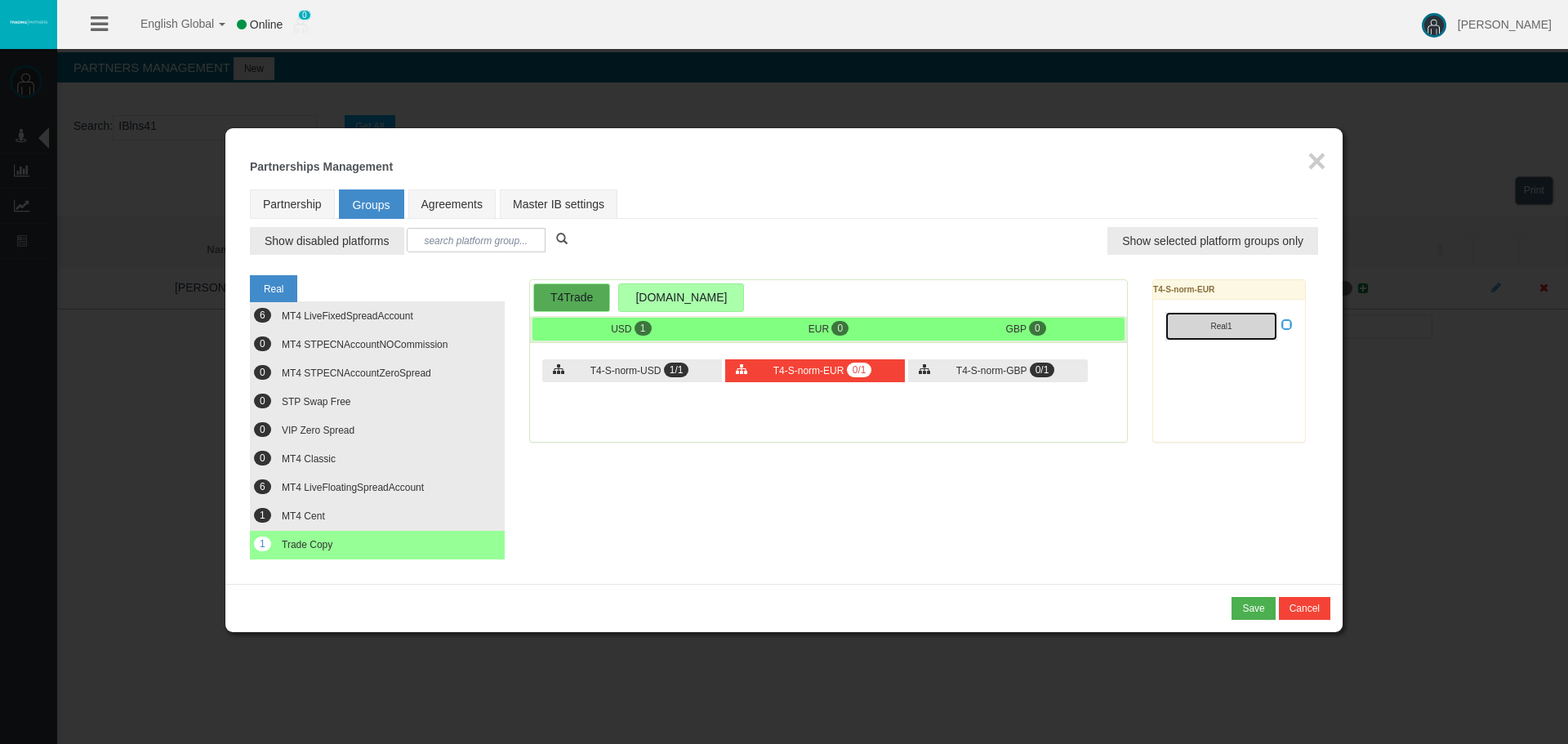
click at [1257, 327] on button "Real1" at bounding box center [1221, 326] width 112 height 28
click at [1287, 325] on icon at bounding box center [1287, 324] width 11 height 11
click at [0, 0] on input "checkbox" at bounding box center [0, 0] width 0 height 0
click at [946, 366] on div "T4-S-norm-GBP 0/1" at bounding box center [998, 371] width 180 height 23
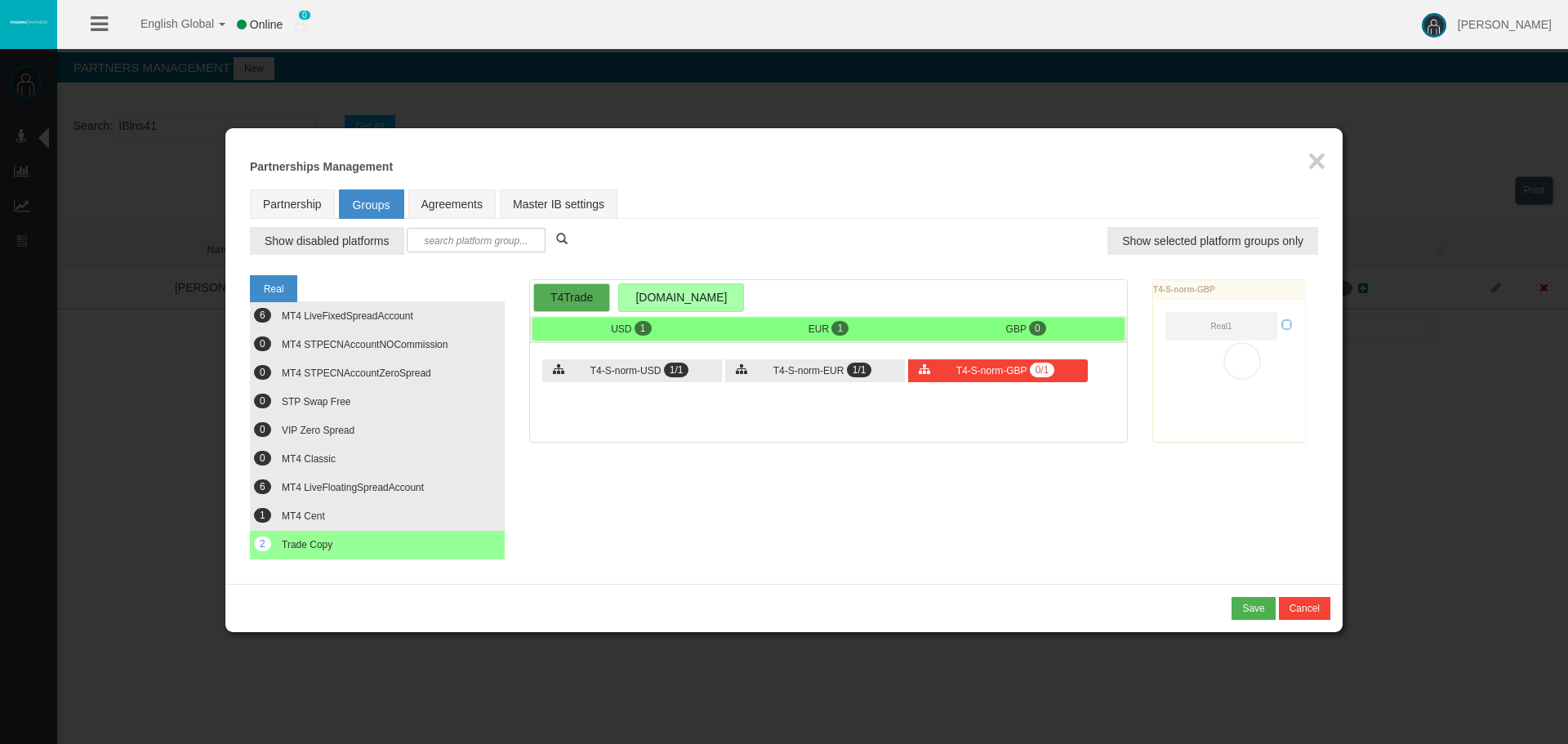
click at [1257, 326] on div "Loading... T4-S-norm-GBP Real1" at bounding box center [1228, 360] width 153 height 164
click at [1271, 326] on button "Real1" at bounding box center [1221, 326] width 112 height 28
click at [1284, 323] on icon at bounding box center [1287, 324] width 11 height 11
click at [0, 0] on input "checkbox" at bounding box center [0, 0] width 0 height 0
click at [1253, 595] on div "* You cannot combine MLM type of partnership with NSR type of scheme! Save Canc…" at bounding box center [783, 607] width 1117 height 48
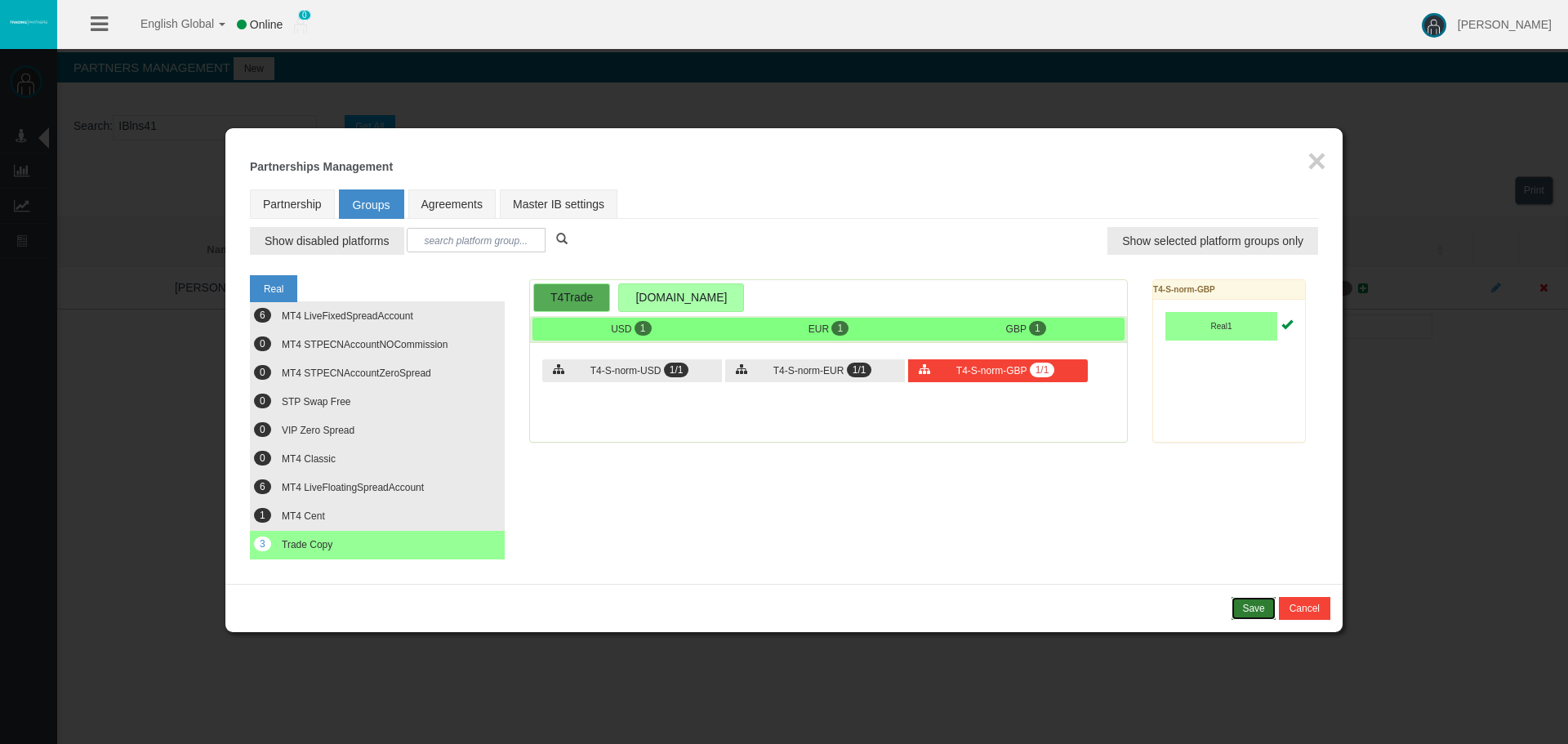
click at [1253, 607] on div "Save" at bounding box center [1252, 609] width 22 height 15
click at [1232, 609] on div "Confirm" at bounding box center [1247, 609] width 34 height 15
